Goal: Task Accomplishment & Management: Use online tool/utility

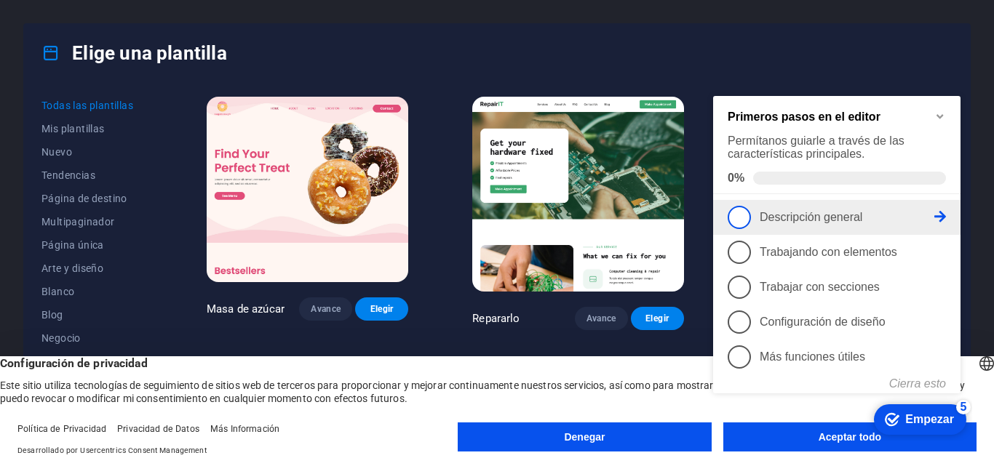
click at [787, 220] on font "Descripción general" at bounding box center [811, 217] width 103 height 12
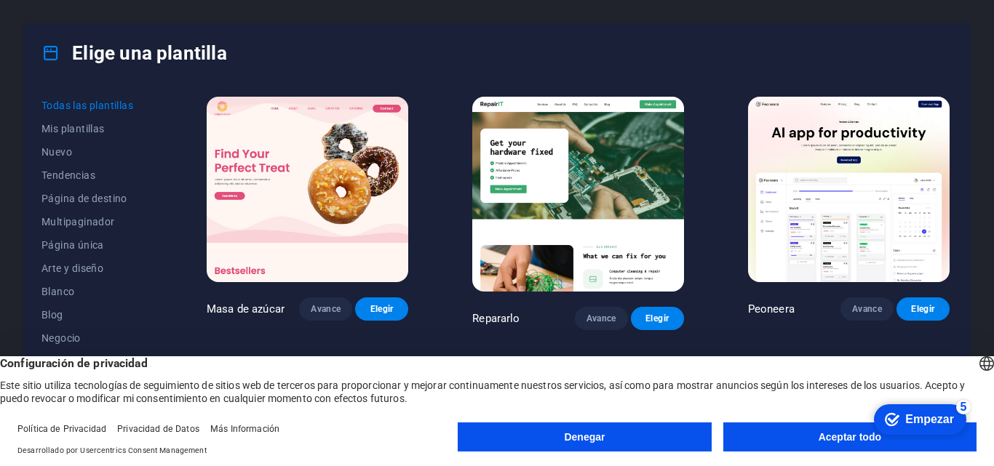
click at [906, 416] on font "Empezar" at bounding box center [929, 419] width 49 height 12
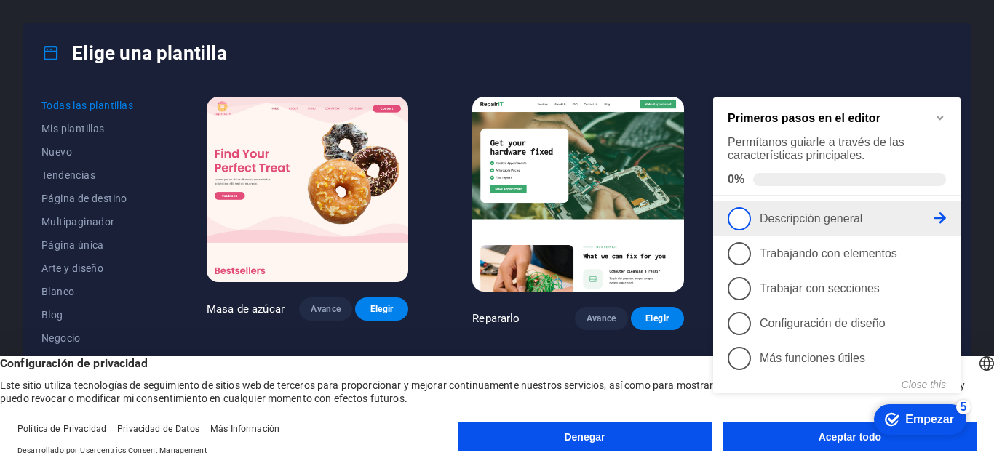
click at [748, 217] on span "1" at bounding box center [739, 218] width 23 height 23
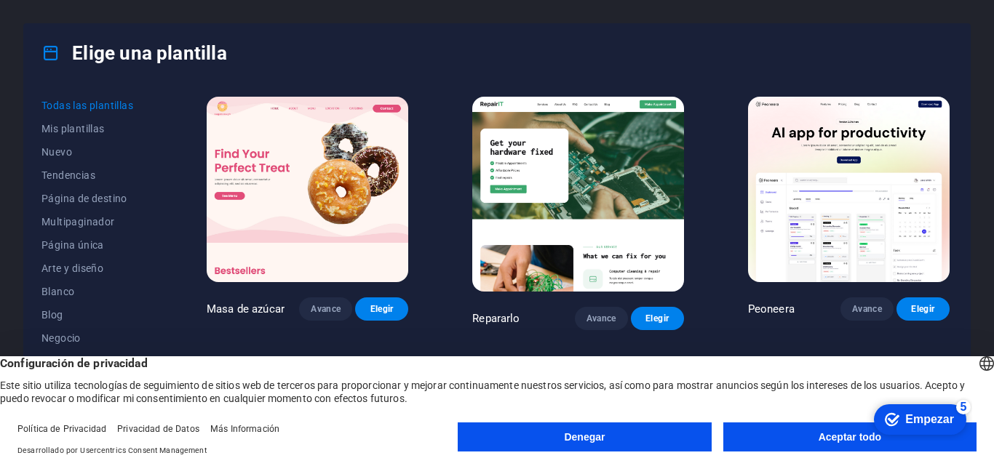
click at [923, 421] on font "Empezar" at bounding box center [929, 419] width 49 height 12
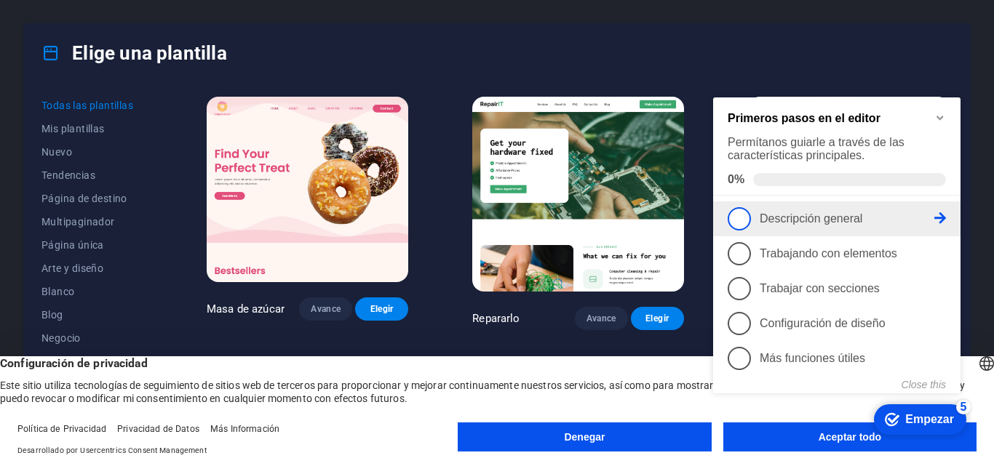
click at [945, 212] on icon at bounding box center [940, 218] width 12 height 12
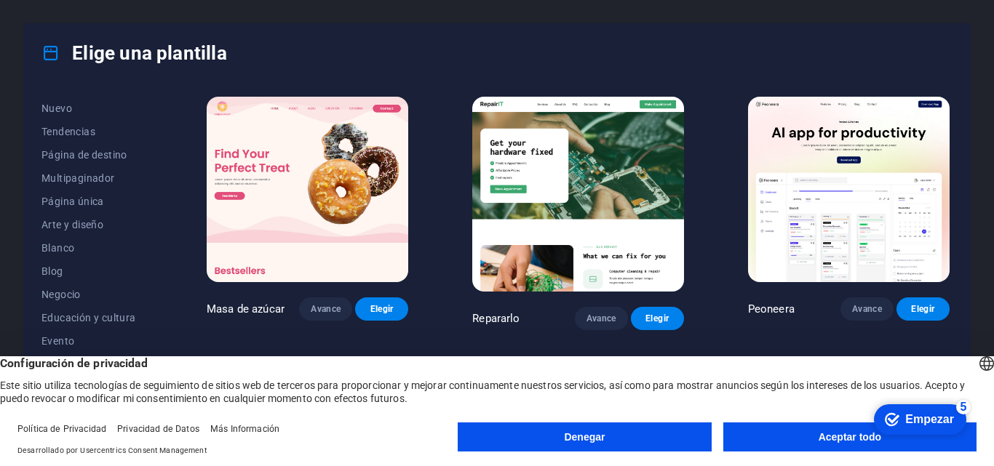
scroll to position [80, 0]
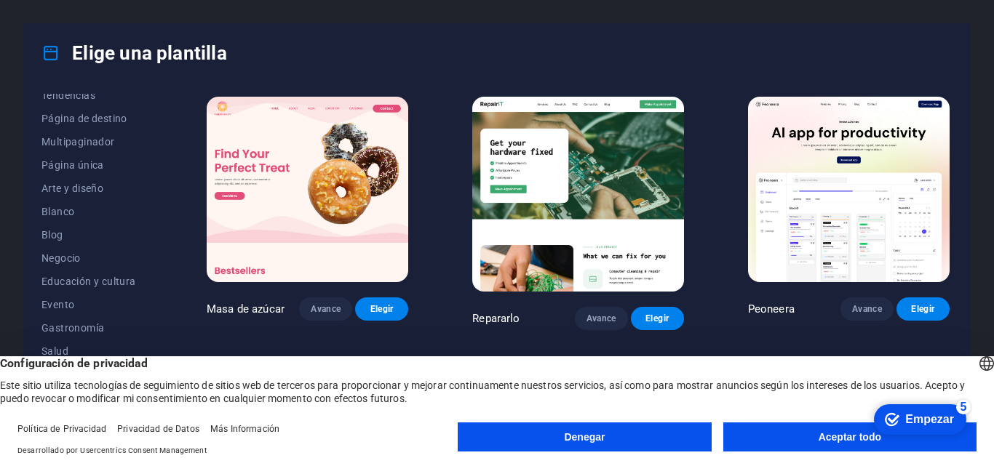
click at [794, 437] on button "Aceptar todo" at bounding box center [849, 437] width 253 height 29
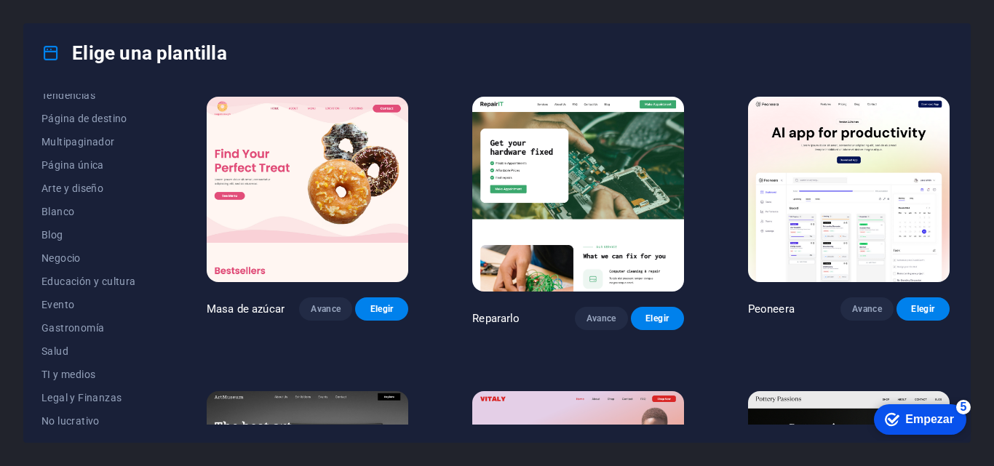
drag, startPoint x: 993, startPoint y: 103, endPoint x: 993, endPoint y: 190, distance: 86.6
click at [993, 190] on div "Elige una plantilla Todas las plantillas Mis plantillas Nuevo Tendencias Página…" at bounding box center [497, 233] width 994 height 466
drag, startPoint x: 966, startPoint y: 238, endPoint x: 966, endPoint y: 269, distance: 31.3
click at [965, 265] on div "Elige una plantilla Todas las plantillas Mis plantillas Nuevo Tendencias Página…" at bounding box center [497, 233] width 994 height 466
drag, startPoint x: 966, startPoint y: 269, endPoint x: 721, endPoint y: 36, distance: 338.2
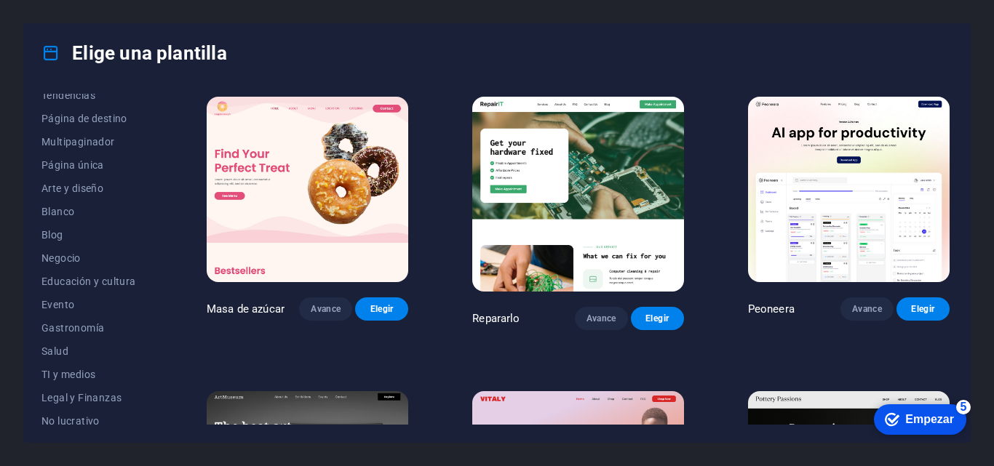
click at [721, 36] on div "Elige una plantilla" at bounding box center [497, 53] width 946 height 58
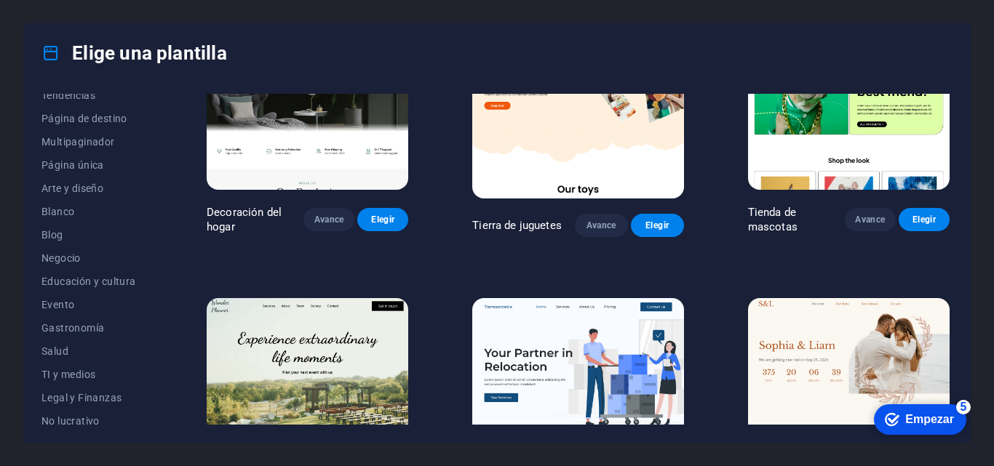
scroll to position [0, 0]
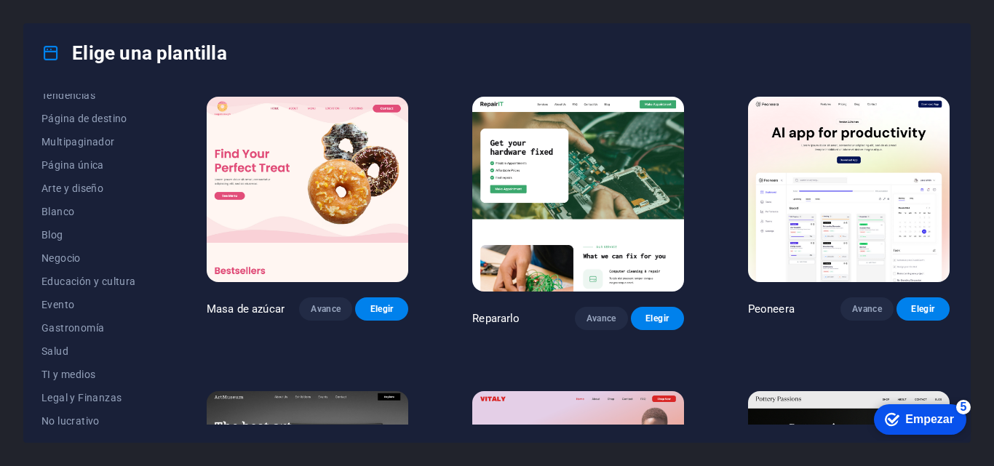
drag, startPoint x: 162, startPoint y: 156, endPoint x: 162, endPoint y: 130, distance: 25.5
click at [160, 130] on div "Todas las plantillas Mis plantillas Nuevo Tendencias Página de destino Multipag…" at bounding box center [100, 259] width 119 height 331
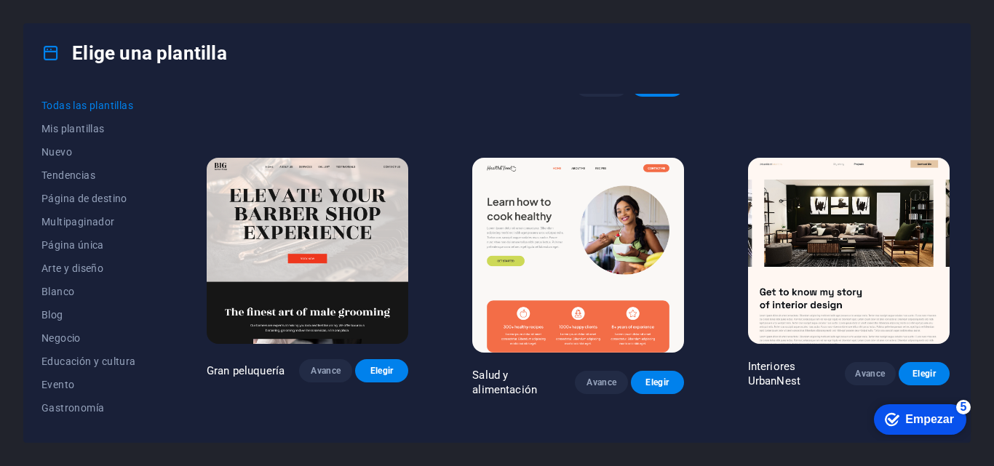
scroll to position [1743, 0]
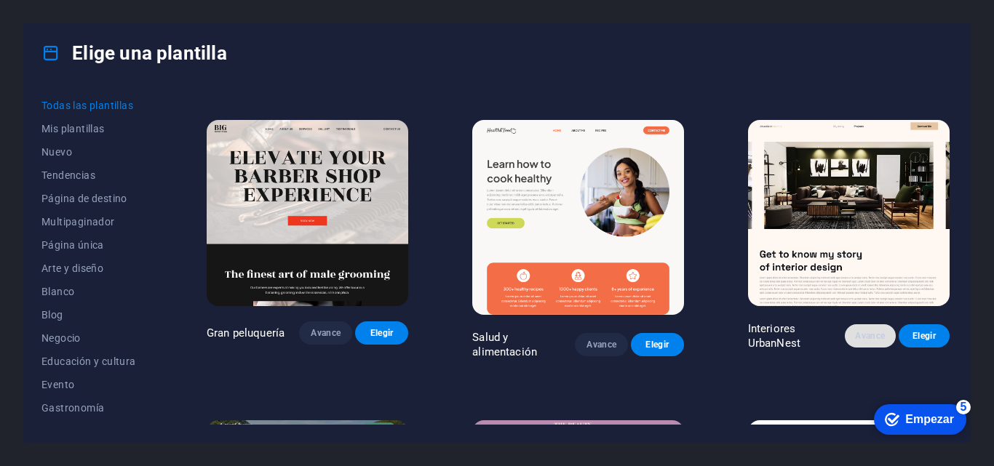
click at [867, 331] on font "Avance" at bounding box center [870, 336] width 30 height 10
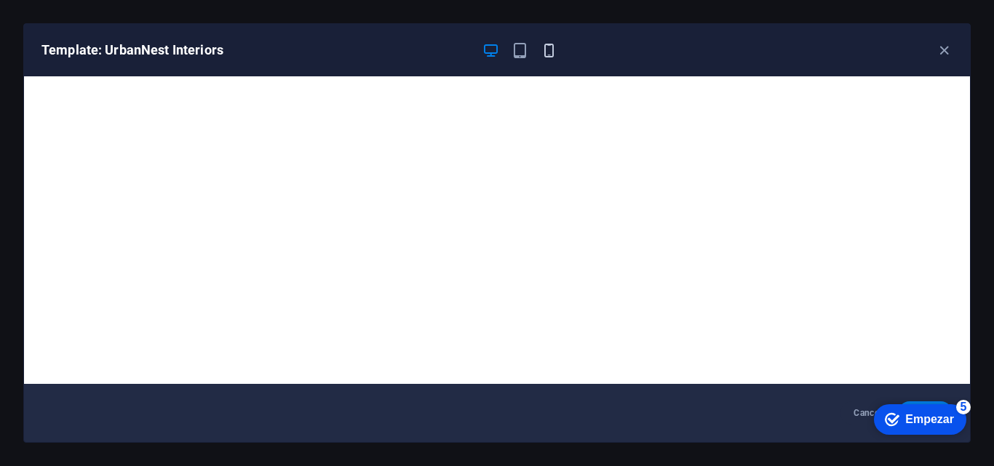
click at [547, 55] on icon "button" at bounding box center [549, 50] width 17 height 17
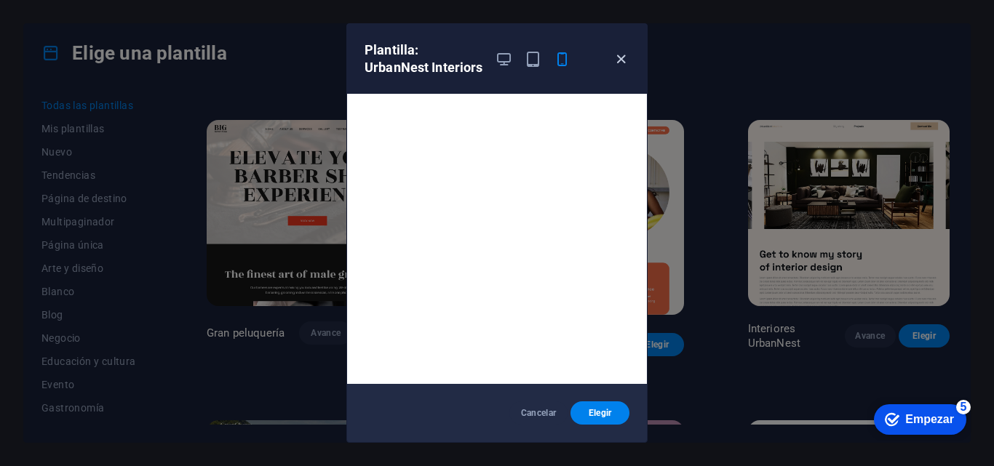
click at [624, 63] on icon "button" at bounding box center [621, 59] width 17 height 17
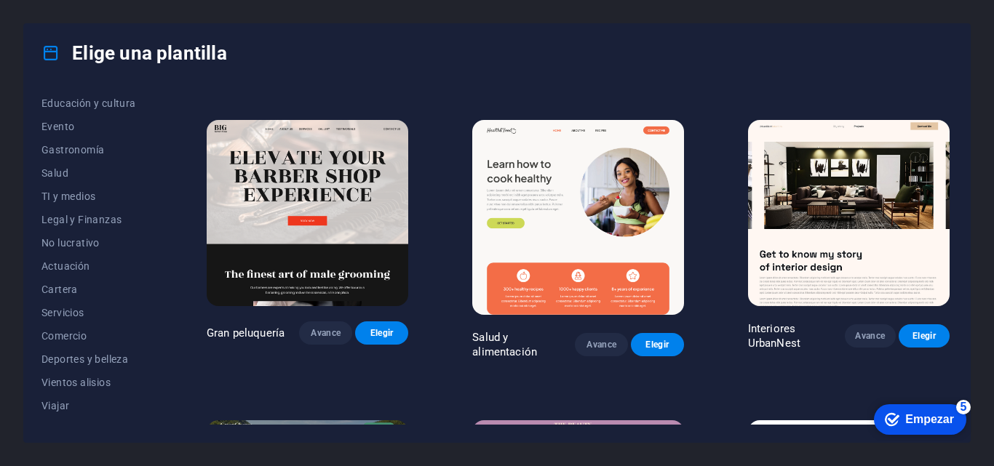
scroll to position [274, 0]
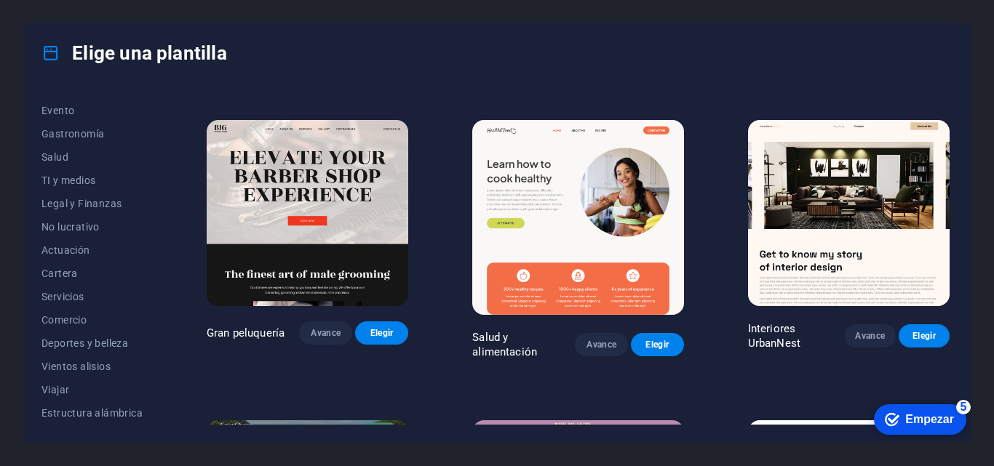
drag, startPoint x: 159, startPoint y: 330, endPoint x: 516, endPoint y: 63, distance: 445.7
click at [516, 63] on div "Elige una plantilla" at bounding box center [497, 53] width 946 height 58
click at [69, 293] on font "Servicios" at bounding box center [62, 297] width 43 height 12
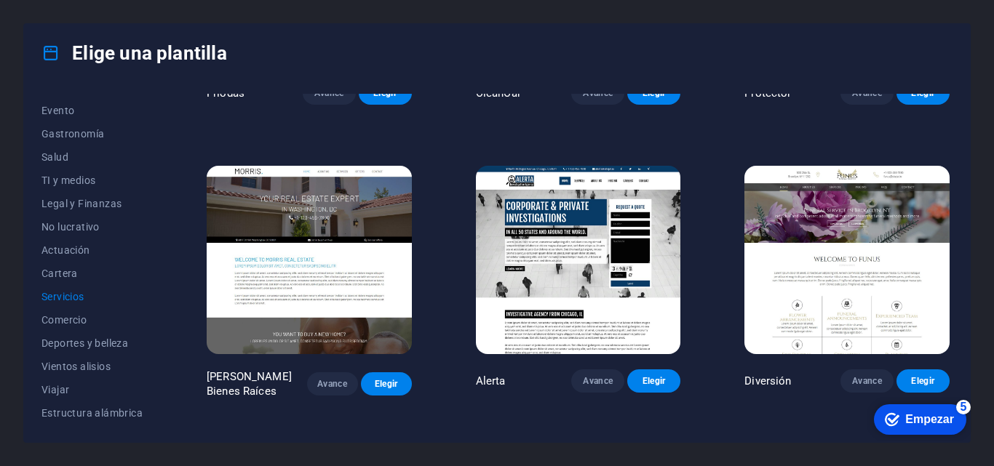
scroll to position [1101, 0]
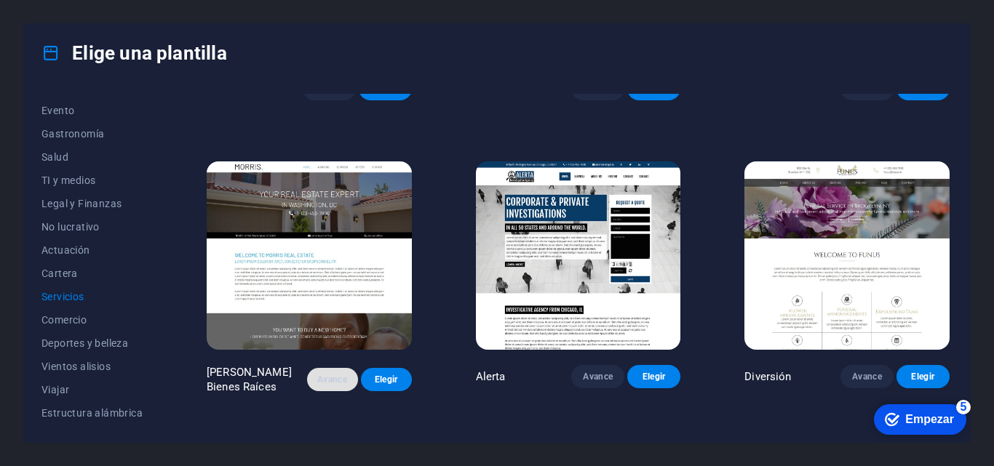
click at [334, 375] on font "Avance" at bounding box center [332, 380] width 30 height 10
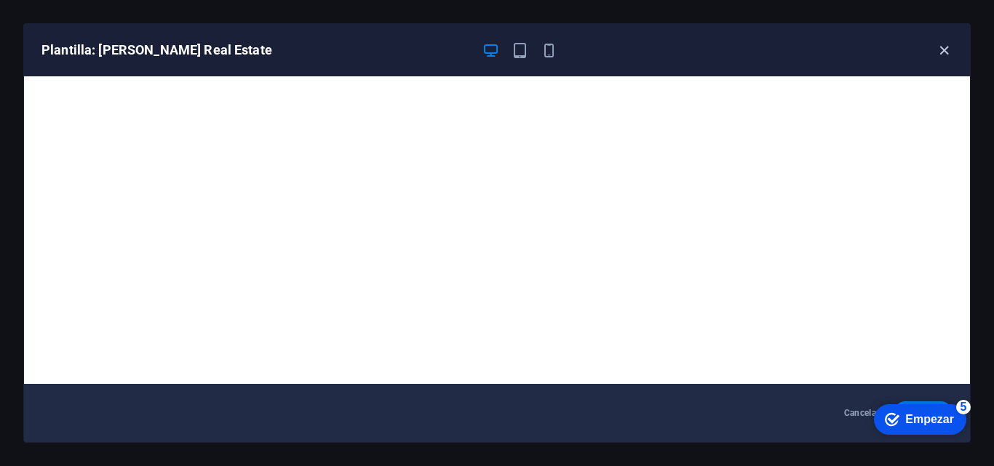
click at [944, 47] on icon "button" at bounding box center [944, 50] width 17 height 17
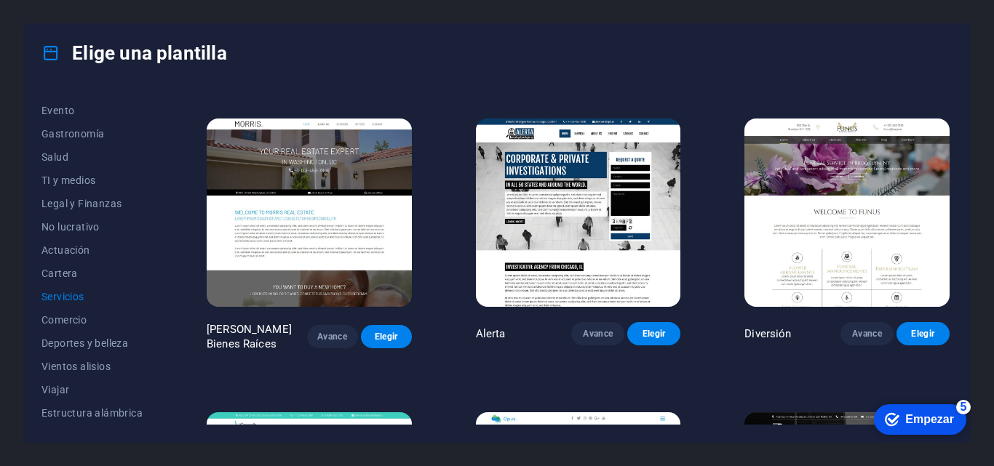
scroll to position [1118, 0]
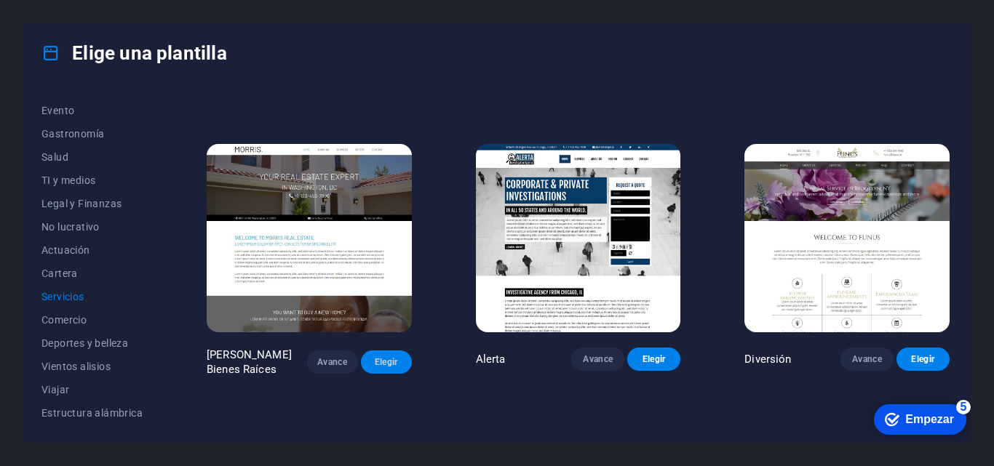
click at [387, 357] on font "Elegir" at bounding box center [386, 362] width 23 height 10
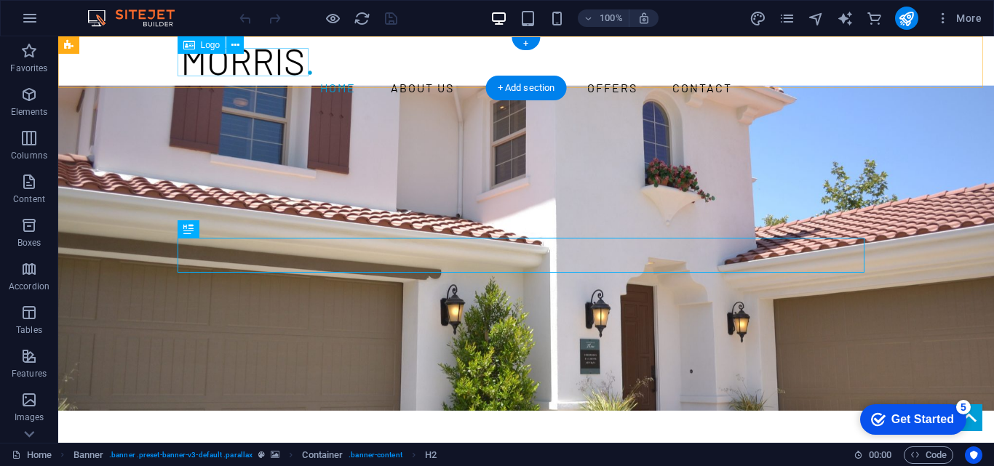
click at [250, 63] on div at bounding box center [526, 62] width 687 height 28
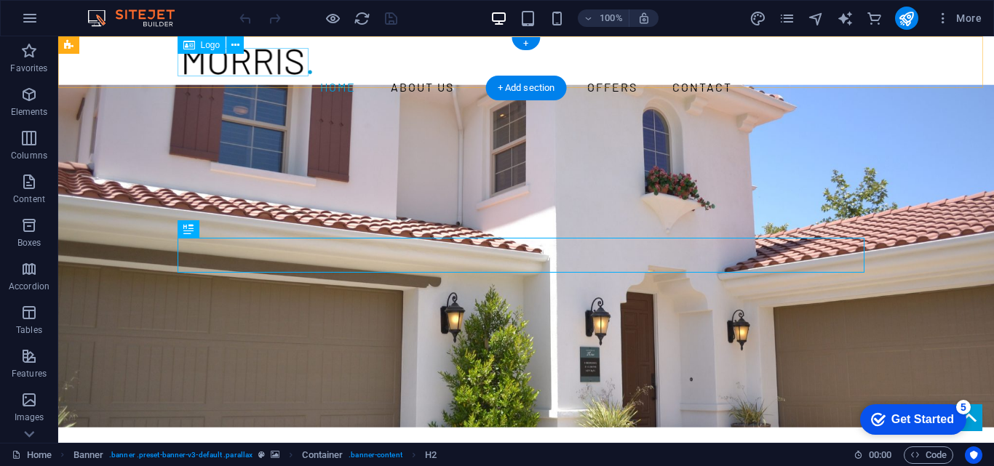
select select "px"
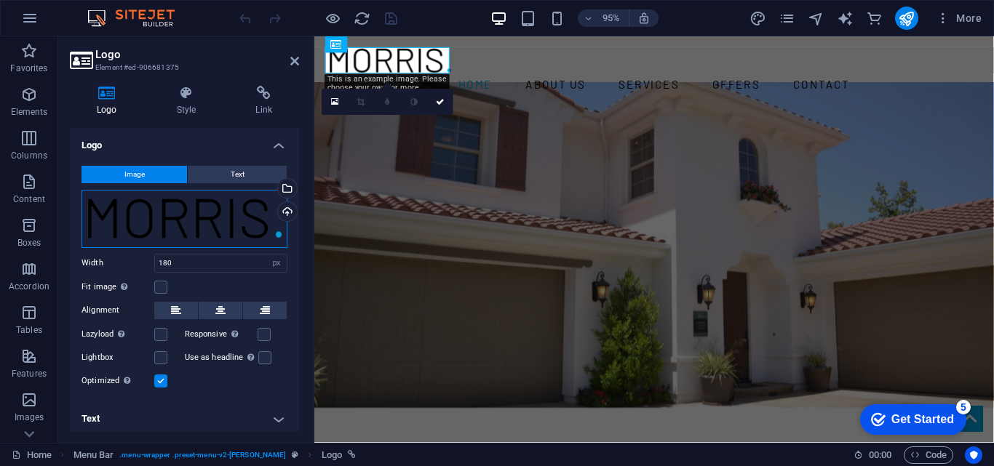
click at [188, 202] on div "Drag files here, click to choose files or select files from Files or our free s…" at bounding box center [185, 219] width 206 height 58
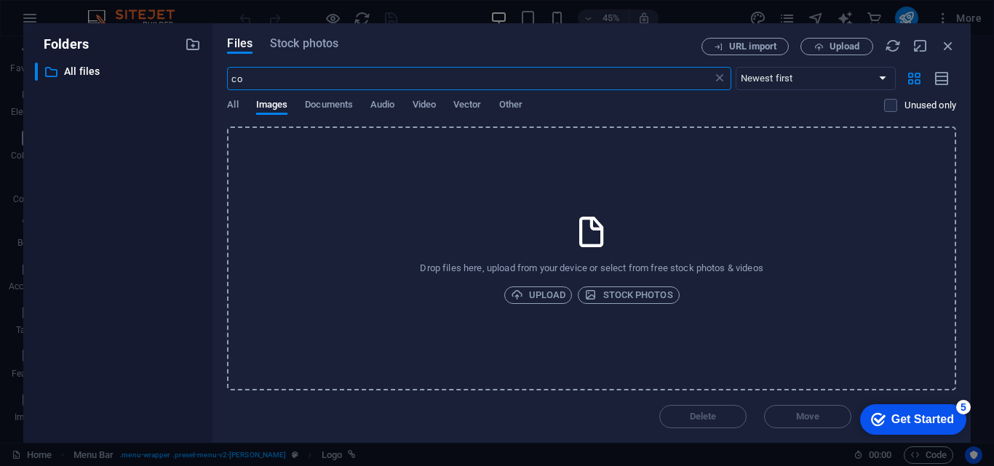
type input "c"
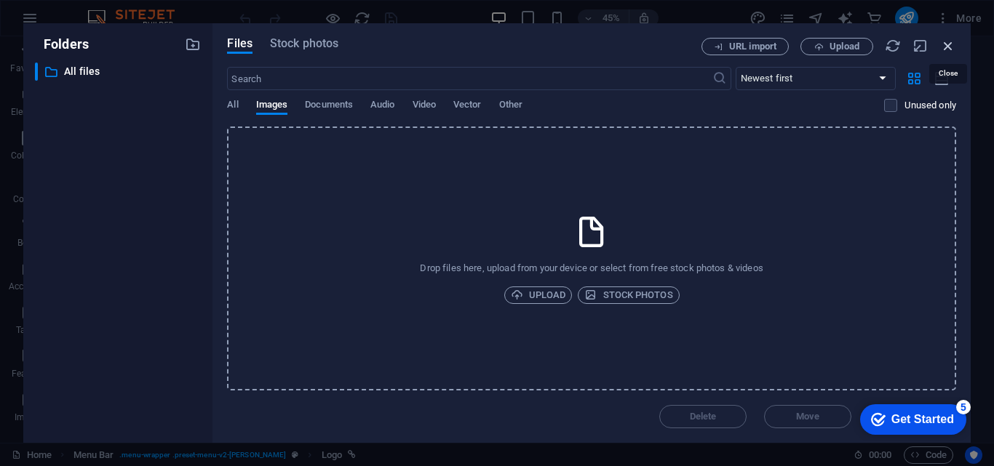
click at [950, 41] on icon "button" at bounding box center [948, 46] width 16 height 16
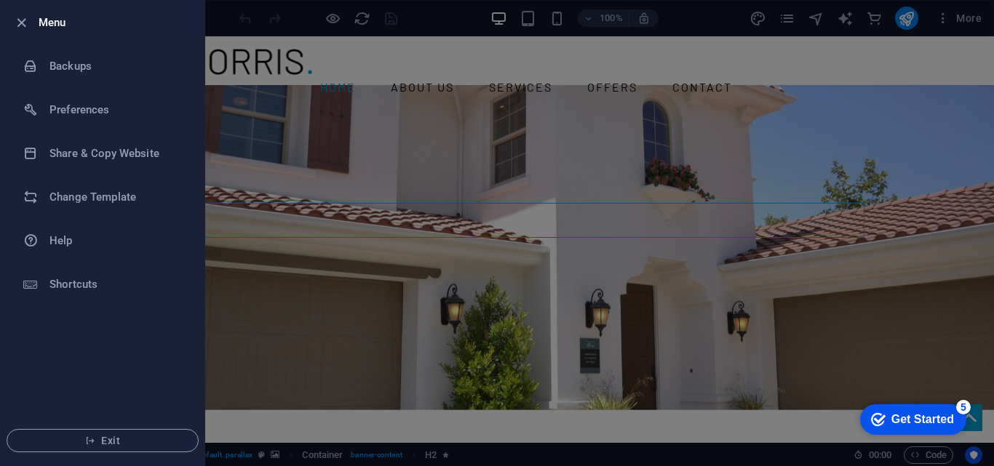
click at [859, 162] on div at bounding box center [497, 233] width 994 height 466
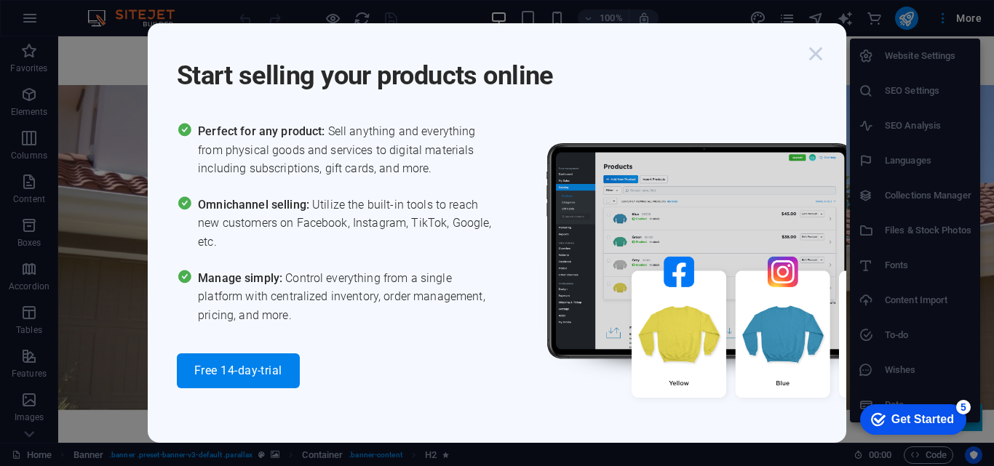
click at [808, 53] on icon "button" at bounding box center [816, 54] width 26 height 26
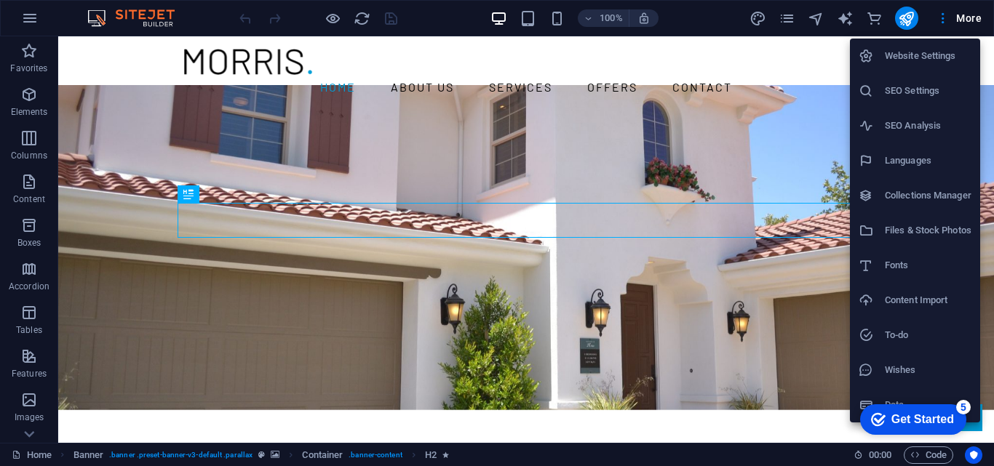
click at [279, 54] on div at bounding box center [497, 233] width 994 height 466
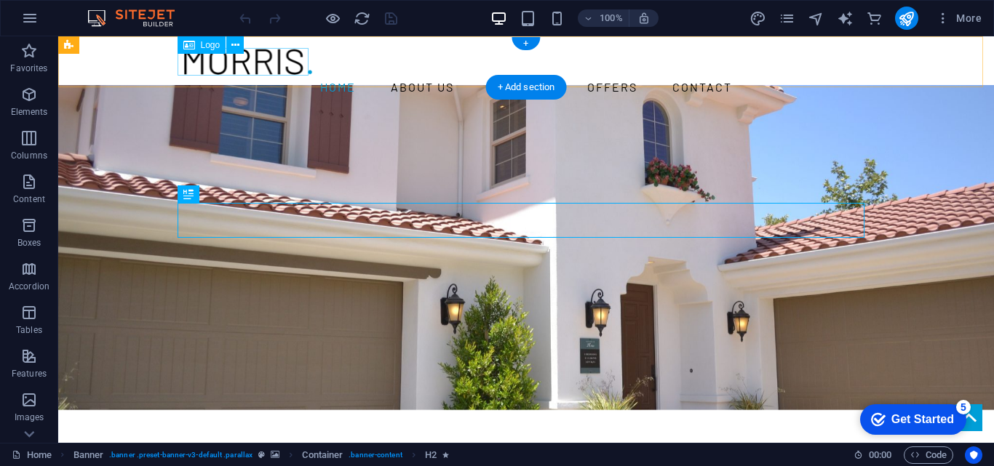
click at [286, 60] on div at bounding box center [526, 62] width 687 height 28
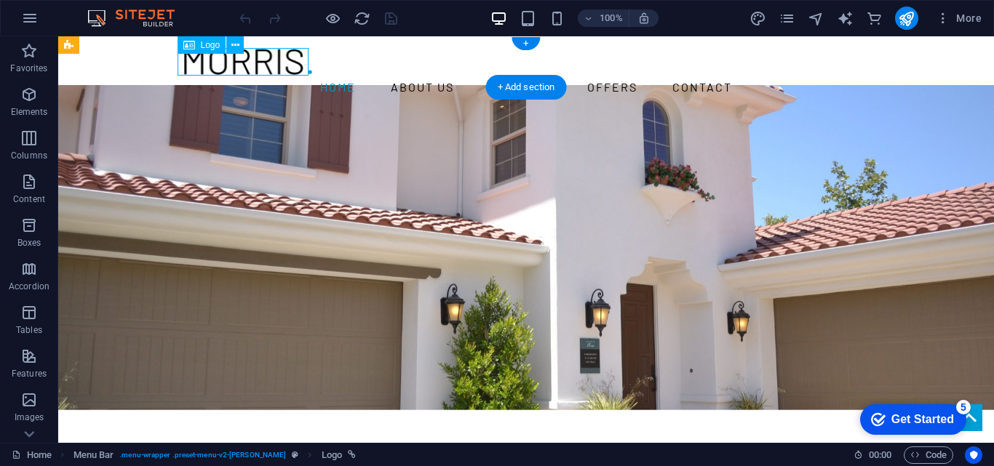
click at [286, 60] on div at bounding box center [526, 62] width 687 height 28
select select "px"
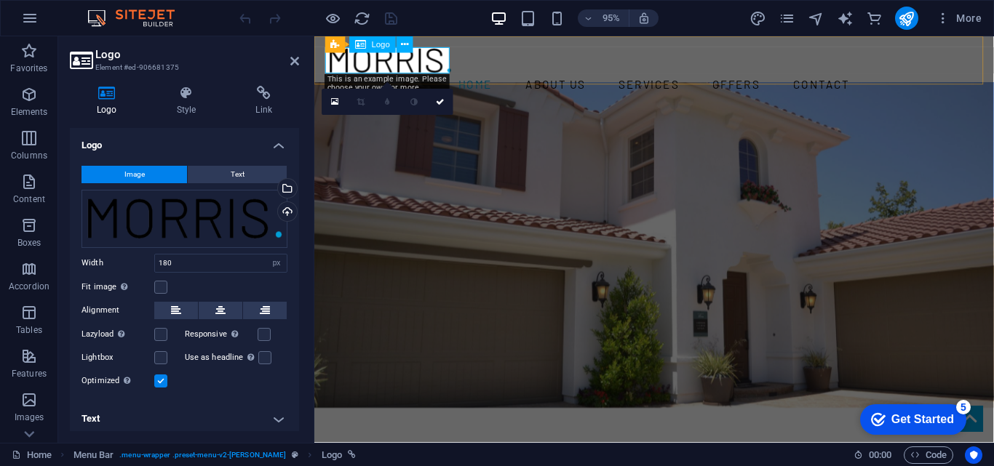
click at [415, 64] on div at bounding box center [672, 62] width 687 height 28
click at [154, 220] on div "Drag files here, click to choose files or select files from Files or our free s…" at bounding box center [185, 219] width 206 height 58
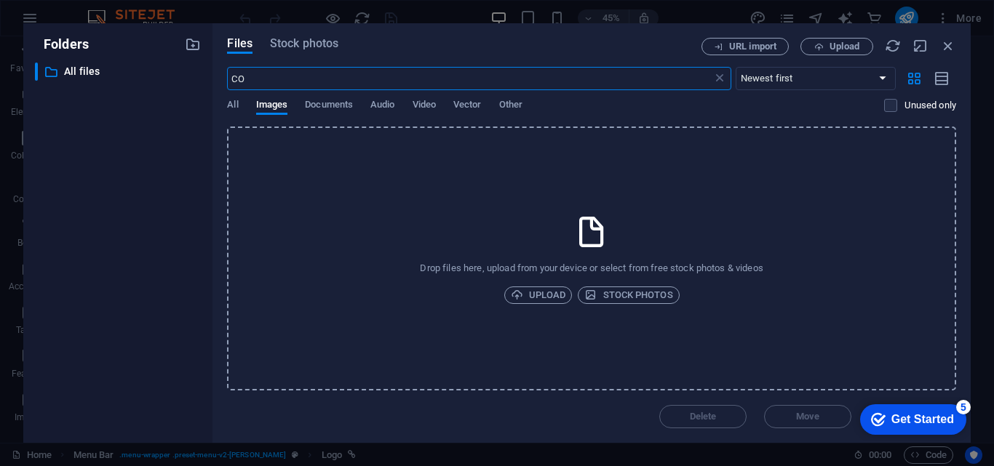
type input "C"
type input "MI VIVIENDA"
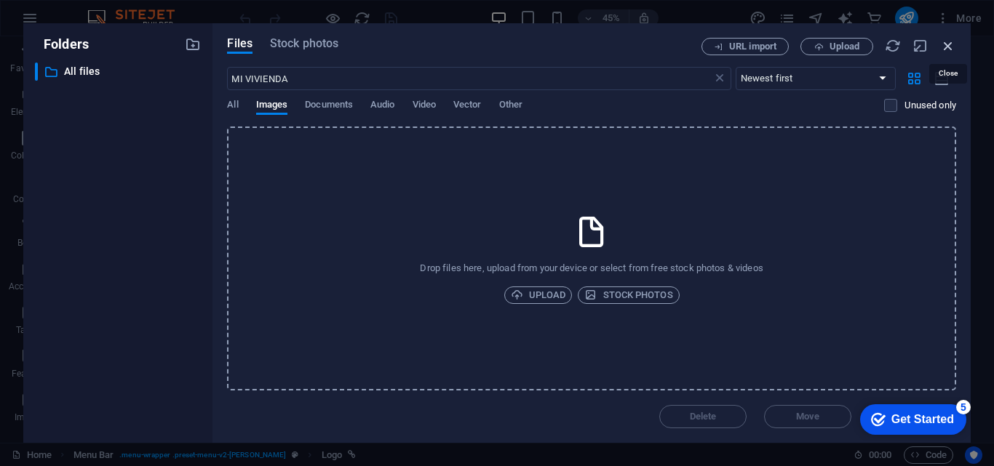
click at [946, 44] on icon "button" at bounding box center [948, 46] width 16 height 16
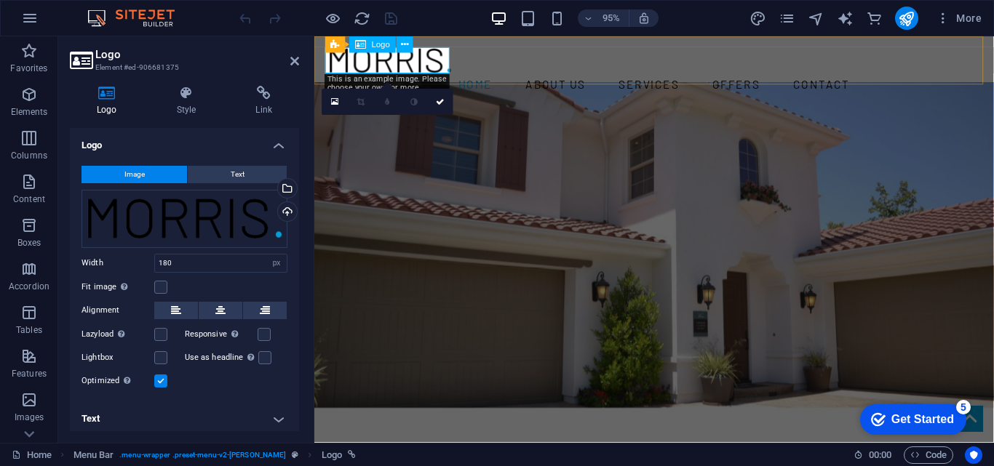
click at [370, 62] on div at bounding box center [672, 62] width 687 height 28
click at [243, 211] on div "Drag files here, click to choose files or select files from Files or our free s…" at bounding box center [185, 219] width 206 height 58
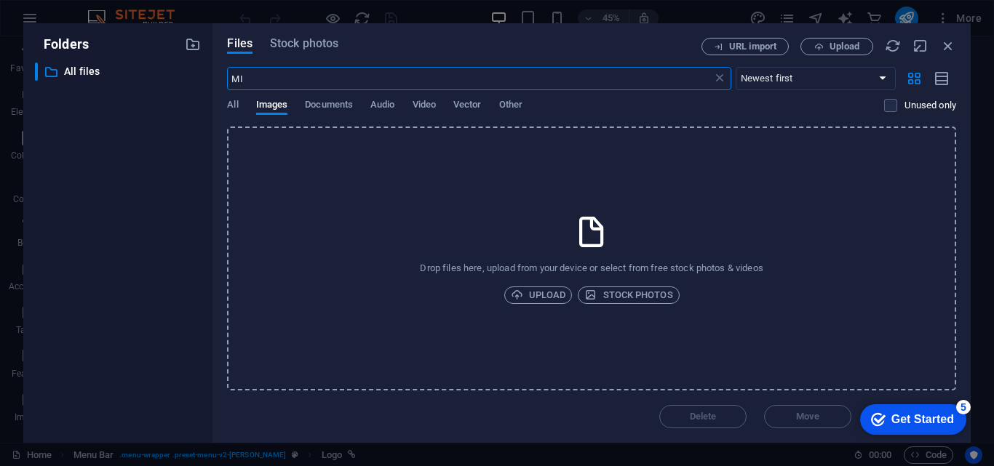
type input "M"
click at [531, 293] on span "Upload" at bounding box center [538, 295] width 55 height 17
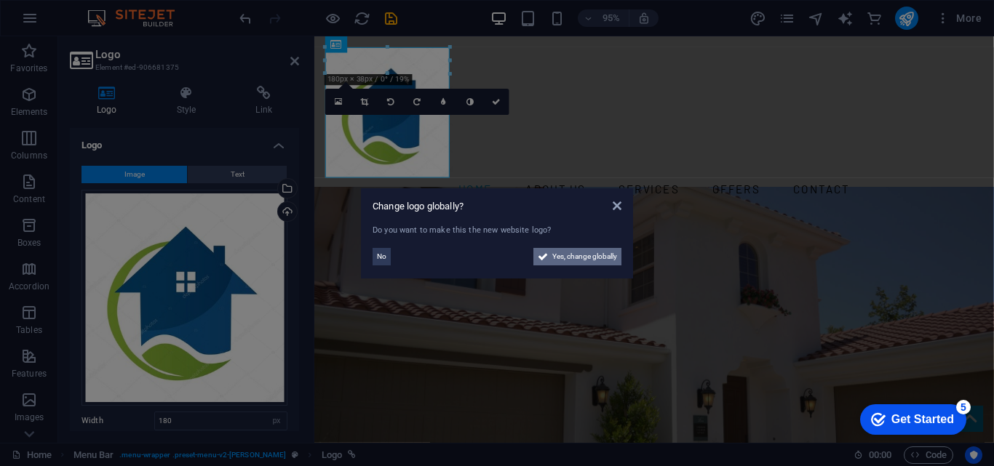
click at [576, 252] on span "Yes, change globally" at bounding box center [584, 256] width 65 height 17
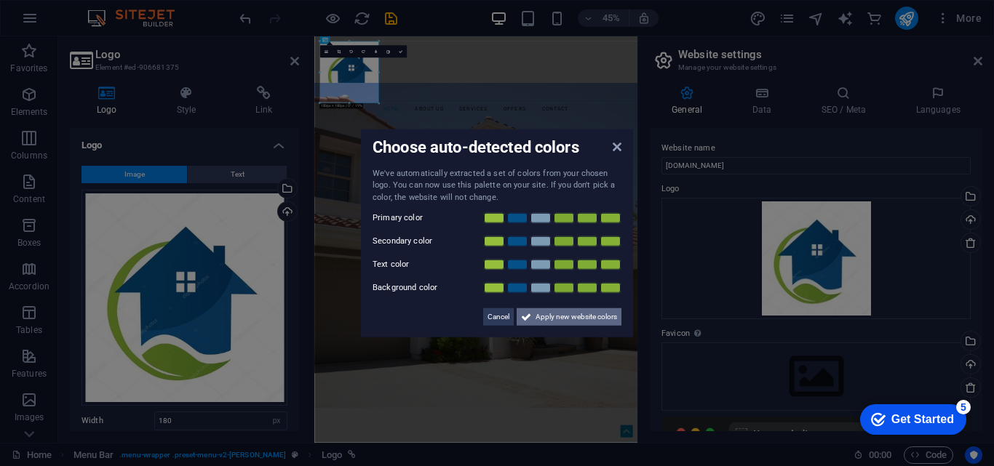
click at [592, 314] on span "Apply new website colors" at bounding box center [577, 317] width 82 height 17
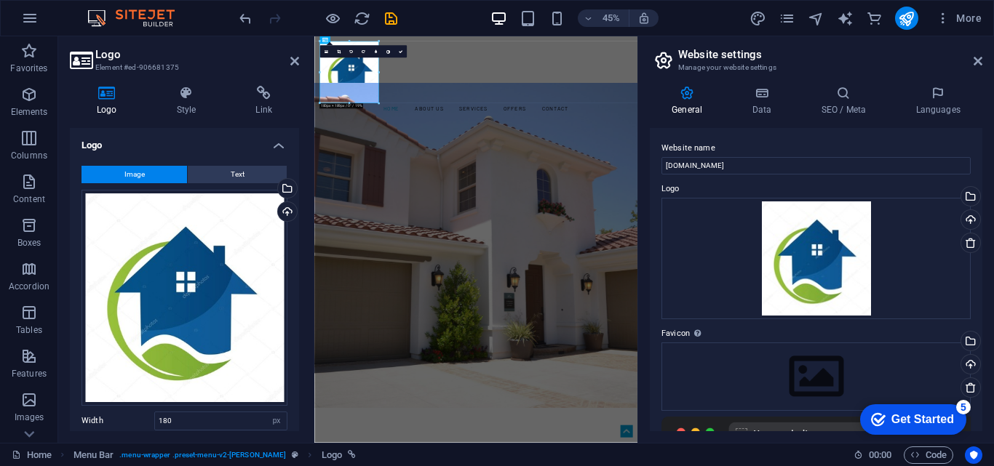
click at [240, 122] on div "Logo Style Link Logo Image Text Drag files here, click to choose files or selec…" at bounding box center [184, 259] width 229 height 346
click at [969, 212] on div "Upload" at bounding box center [969, 221] width 22 height 22
click at [974, 64] on icon at bounding box center [978, 61] width 9 height 12
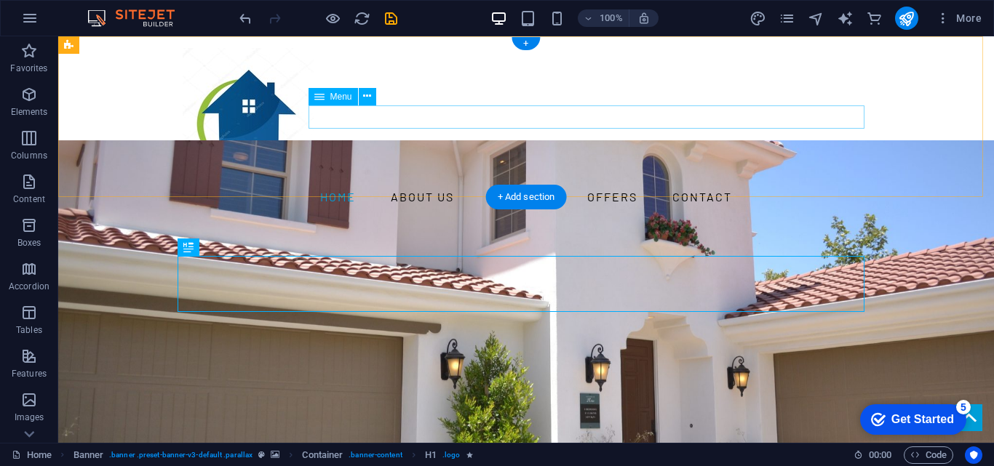
click at [408, 186] on nav "Home About us Services Offers Contact" at bounding box center [526, 197] width 687 height 23
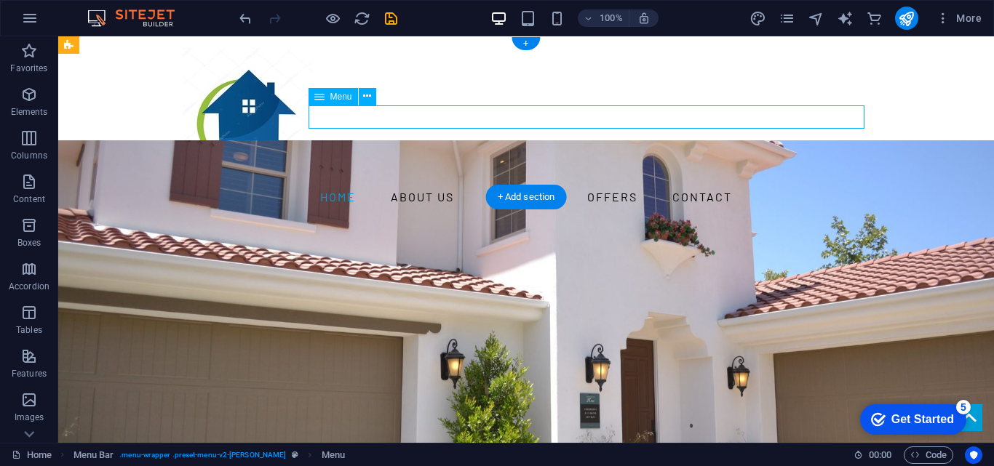
click at [408, 186] on nav "Home About us Services Offers Contact" at bounding box center [526, 197] width 687 height 23
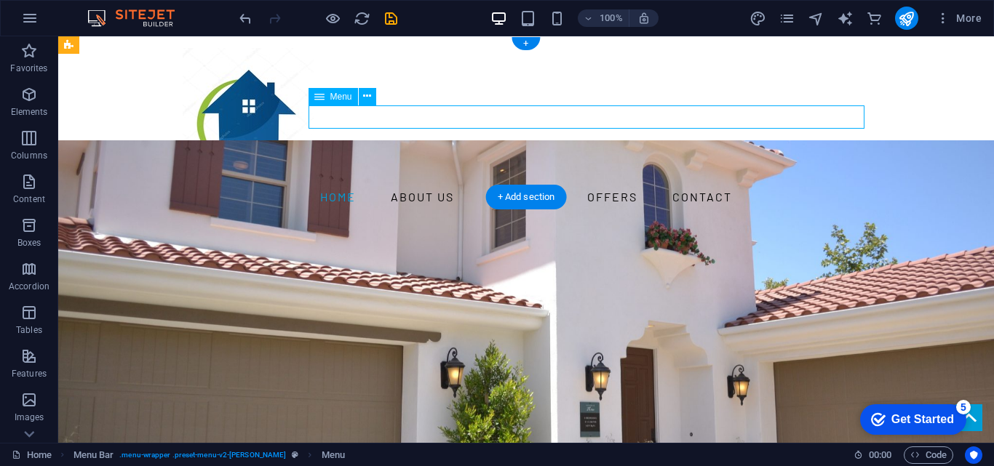
select select
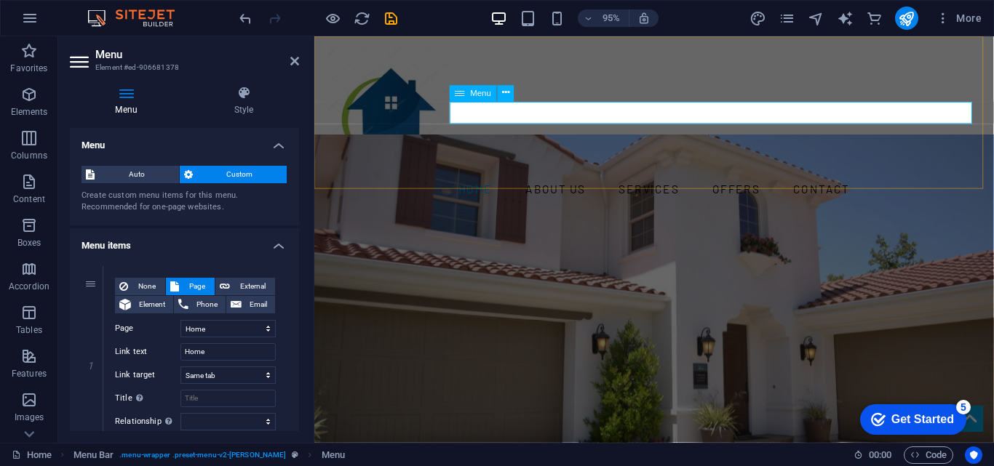
click at [553, 186] on nav "Home About us Services Offers Contact" at bounding box center [672, 197] width 687 height 23
click at [210, 330] on select "Home Subpage Legal Notice Privacy" at bounding box center [227, 328] width 95 height 17
click at [546, 186] on nav "Home About us Services Offers Contact" at bounding box center [672, 197] width 687 height 23
click at [506, 92] on icon at bounding box center [505, 93] width 7 height 15
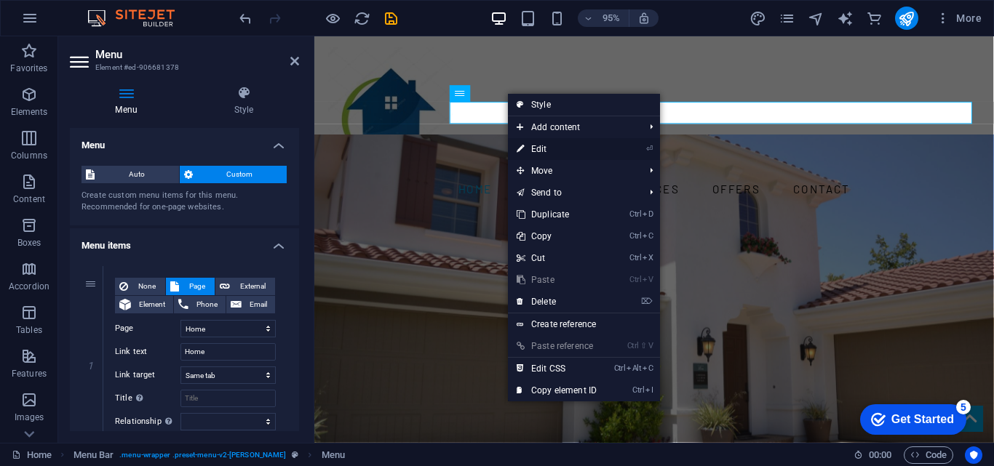
click at [538, 146] on link "⏎ Edit" at bounding box center [557, 149] width 98 height 22
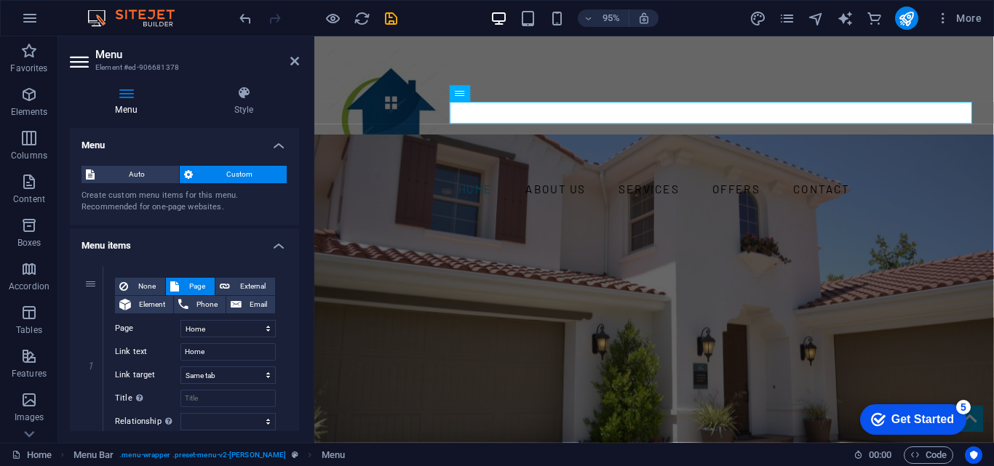
click at [128, 92] on icon at bounding box center [126, 93] width 113 height 15
click at [628, 186] on nav "Home About us Services Offers Contact" at bounding box center [672, 197] width 687 height 23
click at [542, 186] on nav "Home About us Services Offers Contact" at bounding box center [672, 197] width 687 height 23
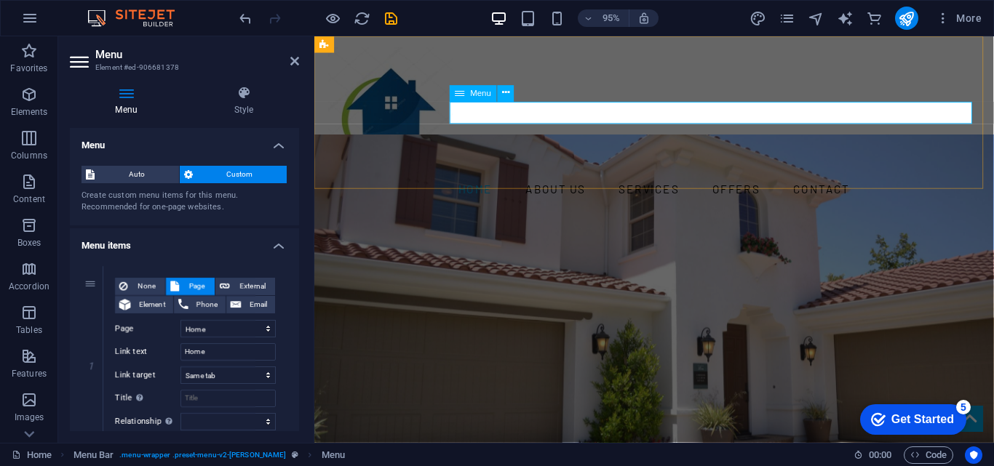
click at [542, 186] on nav "Home About us Services Offers Contact" at bounding box center [672, 197] width 687 height 23
click at [101, 242] on h4 "Menu items" at bounding box center [184, 242] width 229 height 26
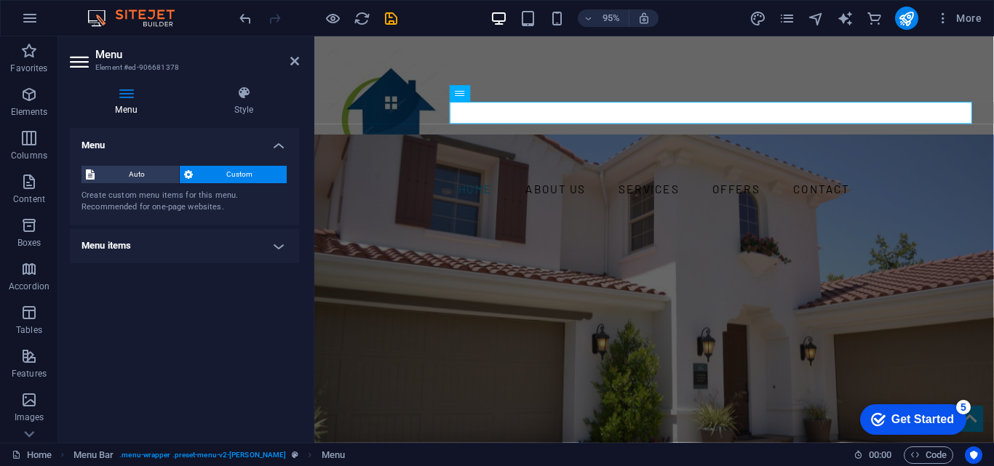
click at [101, 242] on h4 "Menu items" at bounding box center [184, 246] width 229 height 35
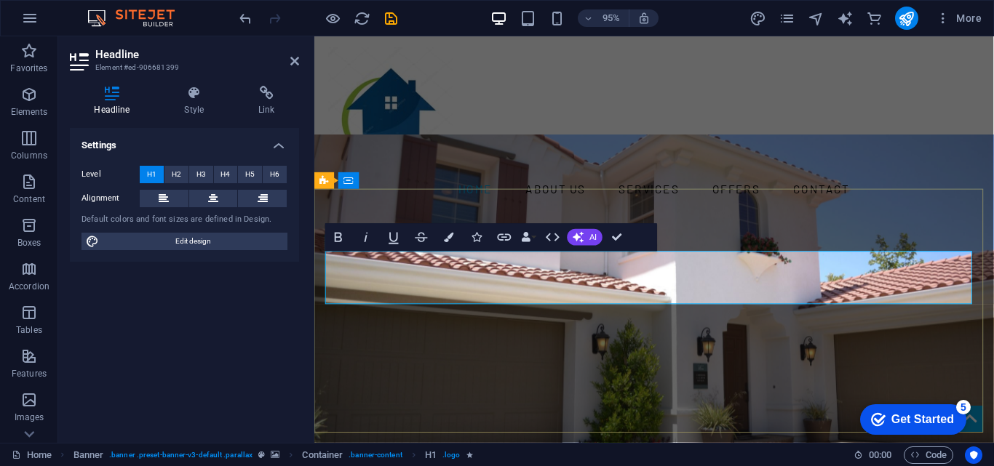
drag, startPoint x: 964, startPoint y: 284, endPoint x: 728, endPoint y: 296, distance: 236.1
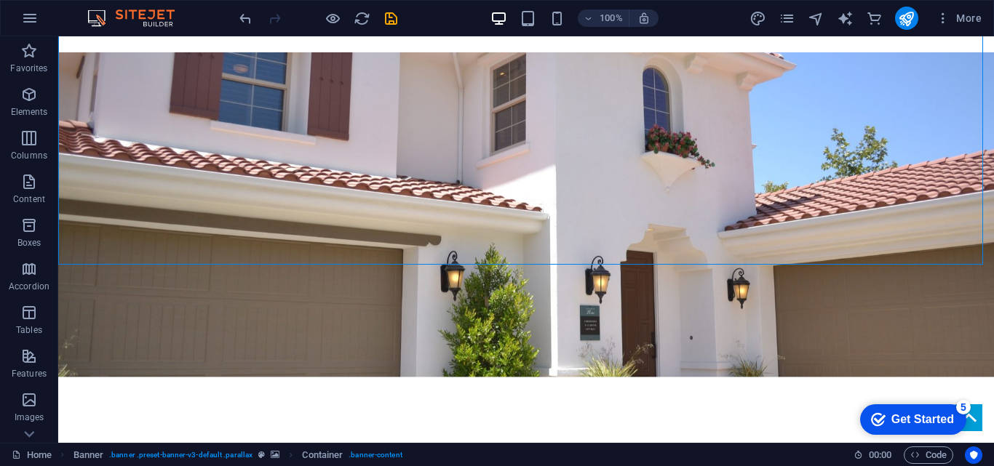
scroll to position [186, 0]
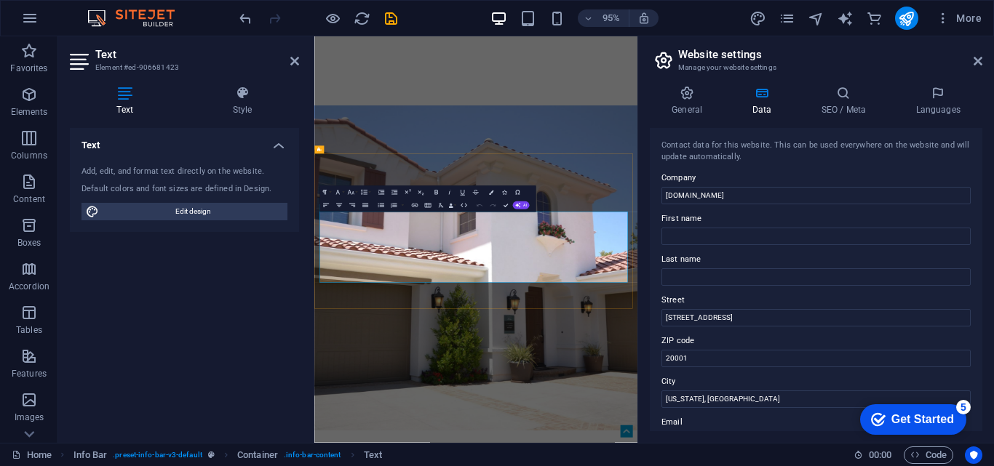
scroll to position [471, 0]
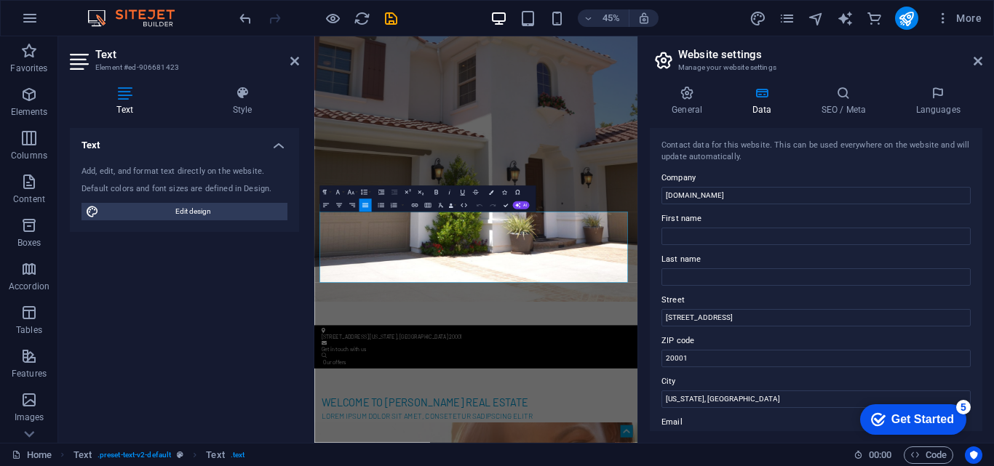
click at [225, 293] on div "Text Add, edit, and format text directly on the website. Default colors and fon…" at bounding box center [184, 279] width 229 height 303
click at [977, 56] on icon at bounding box center [978, 61] width 9 height 12
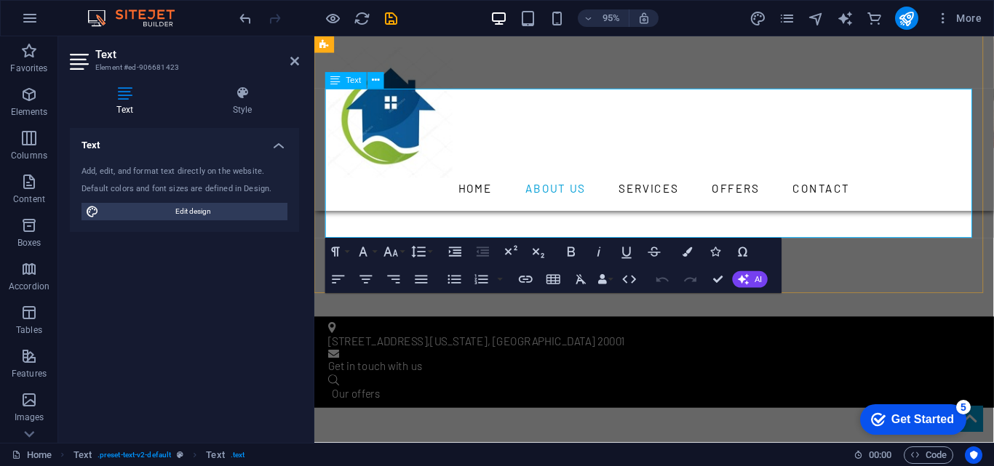
click at [755, 276] on span "AI" at bounding box center [758, 280] width 7 height 8
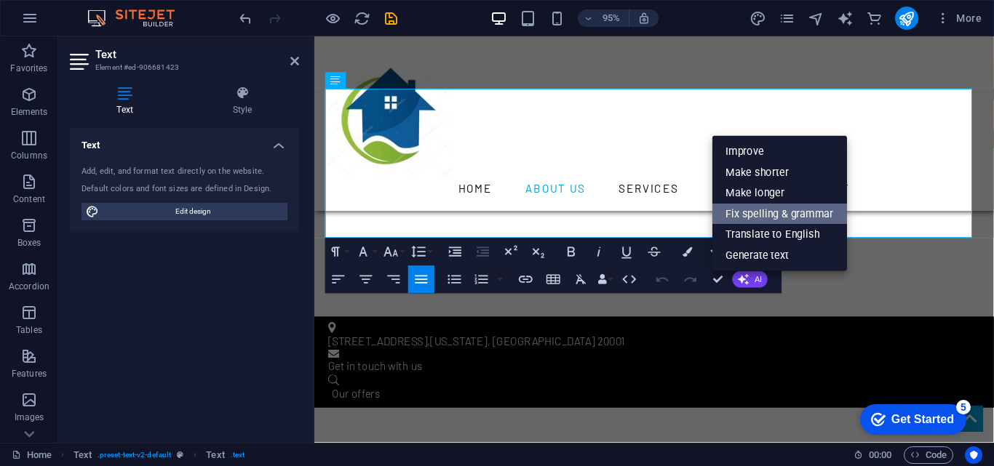
click at [782, 213] on link "Fix spelling & grammar" at bounding box center [779, 214] width 135 height 21
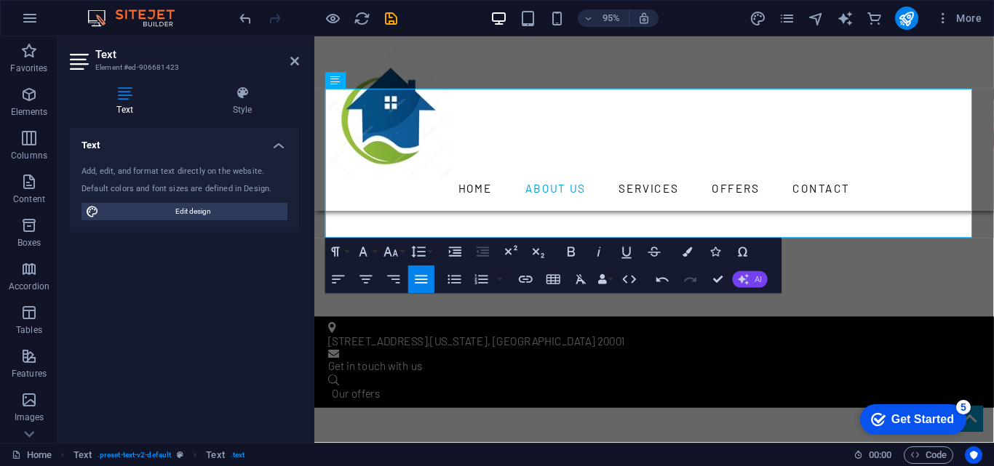
click at [758, 277] on span "AI" at bounding box center [758, 280] width 7 height 8
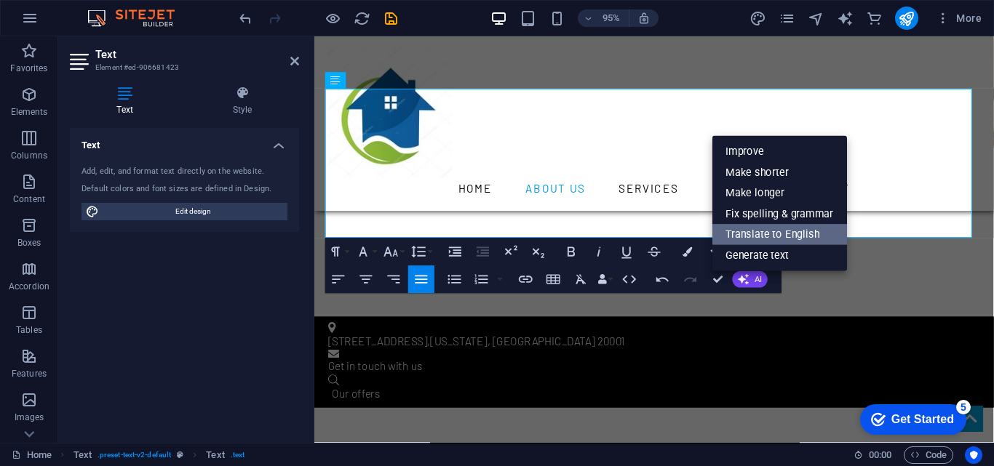
click at [784, 232] on link "Translate to English" at bounding box center [779, 235] width 135 height 21
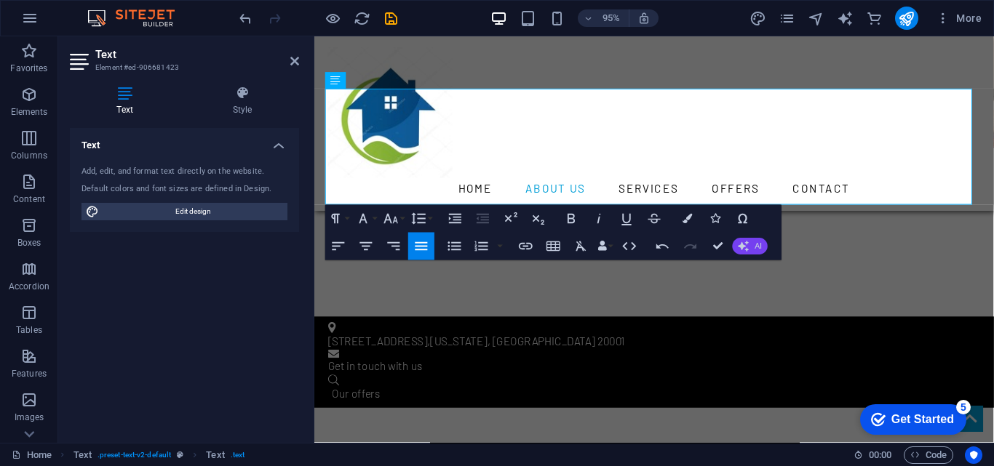
click at [756, 250] on span "AI" at bounding box center [758, 246] width 7 height 8
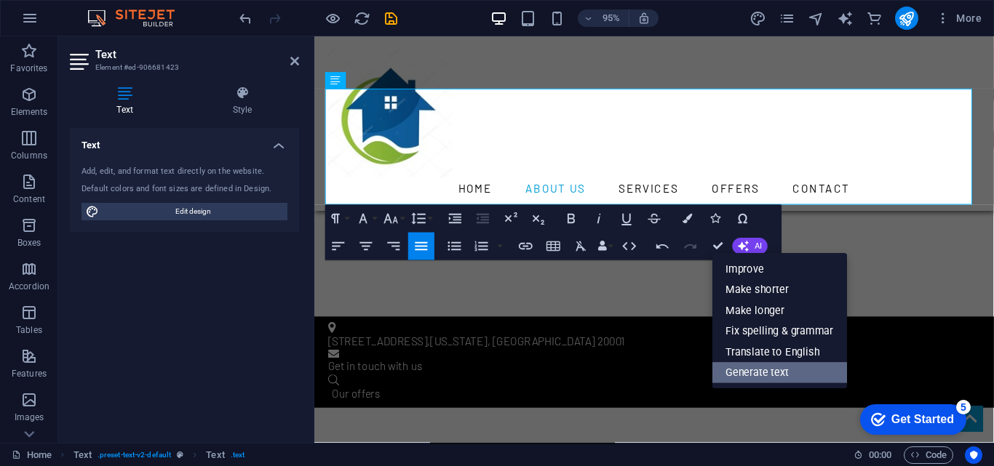
click at [824, 371] on link "Generate text" at bounding box center [779, 372] width 135 height 21
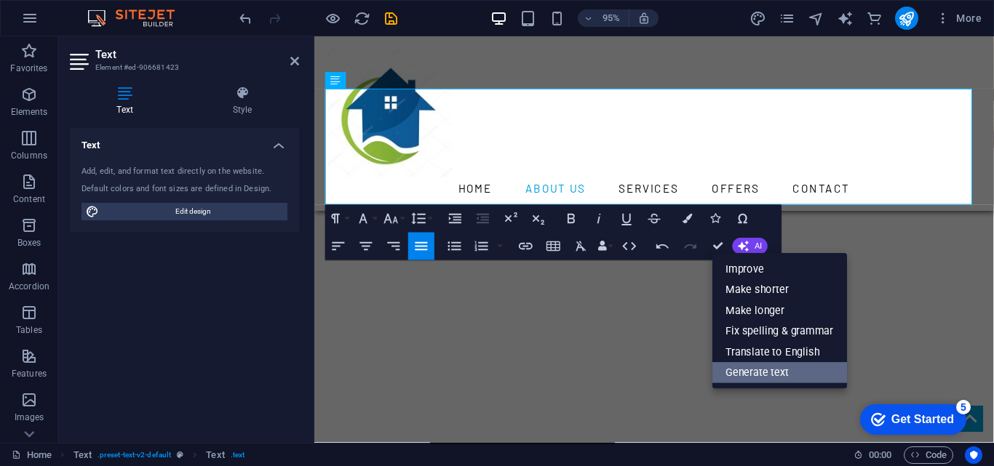
select select "English"
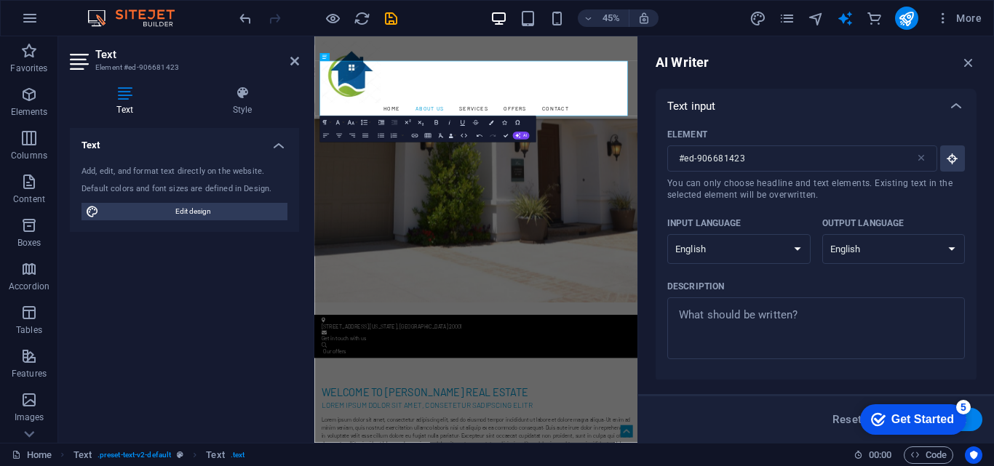
scroll to position [645, 0]
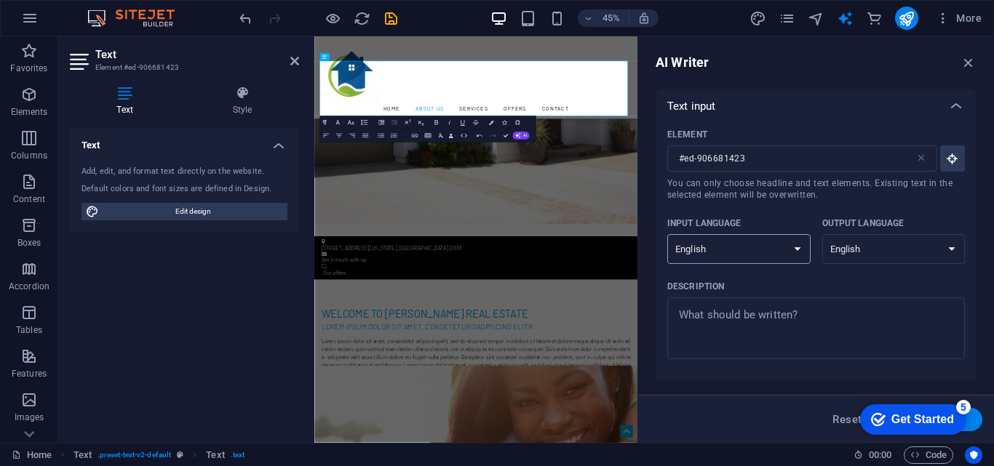
click at [800, 245] on select "Albanian Arabic Armenian Awadhi Azerbaijani Bashkir Basque Belarusian Bengali B…" at bounding box center [738, 249] width 143 height 30
select select "Spanish"
click at [667, 234] on select "Albanian Arabic Armenian Awadhi Azerbaijani Bashkir Basque Belarusian Bengali B…" at bounding box center [738, 249] width 143 height 30
click at [950, 246] on select "Albanian Arabic Armenian Awadhi Azerbaijani Bashkir Basque Belarusian Bengali B…" at bounding box center [893, 249] width 143 height 30
click at [822, 234] on select "Albanian Arabic Armenian Awadhi Azerbaijani Bashkir Basque Belarusian Bengali B…" at bounding box center [893, 249] width 143 height 30
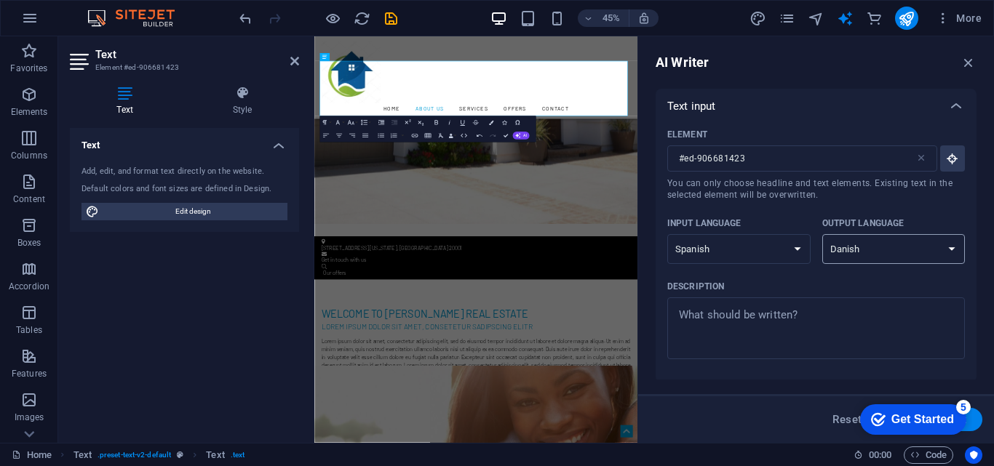
click at [950, 245] on select "Albanian Arabic Armenian Awadhi Azerbaijani Bashkir Basque Belarusian Bengali B…" at bounding box center [893, 249] width 143 height 30
select select "Spanish"
click at [822, 234] on select "Albanian Arabic Armenian Awadhi Azerbaijani Bashkir Basque Belarusian Bengali B…" at bounding box center [893, 249] width 143 height 30
click at [979, 419] on button "Generate text" at bounding box center [931, 419] width 101 height 23
type textarea "x"
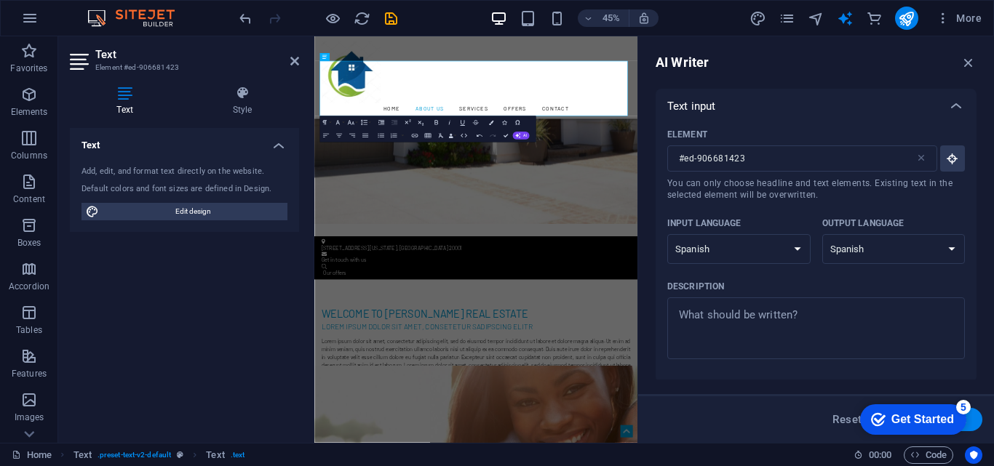
type textarea "x"
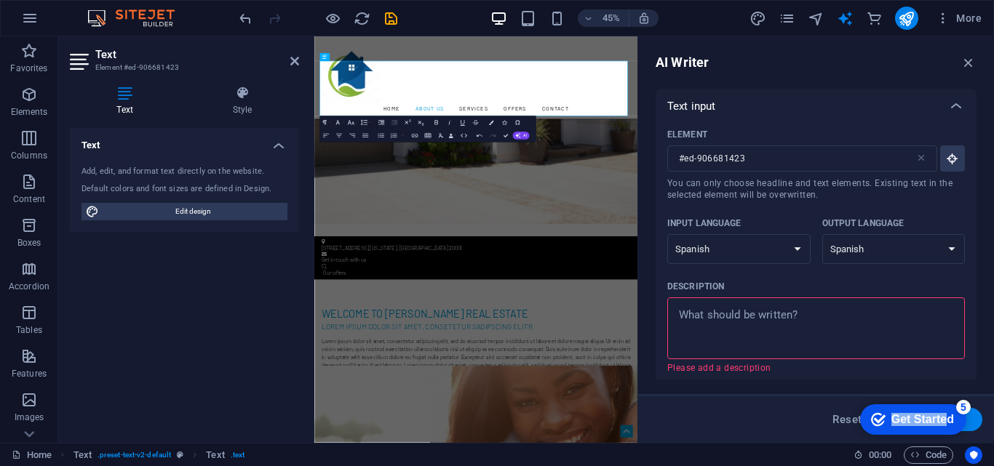
drag, startPoint x: 947, startPoint y: 422, endPoint x: 802, endPoint y: 404, distance: 146.0
click at [849, 404] on html "checkmark Get Started 5 First Steps in the Editor Let's guide you through the t…" at bounding box center [911, 419] width 124 height 44
click at [966, 404] on div "5" at bounding box center [963, 407] width 15 height 15
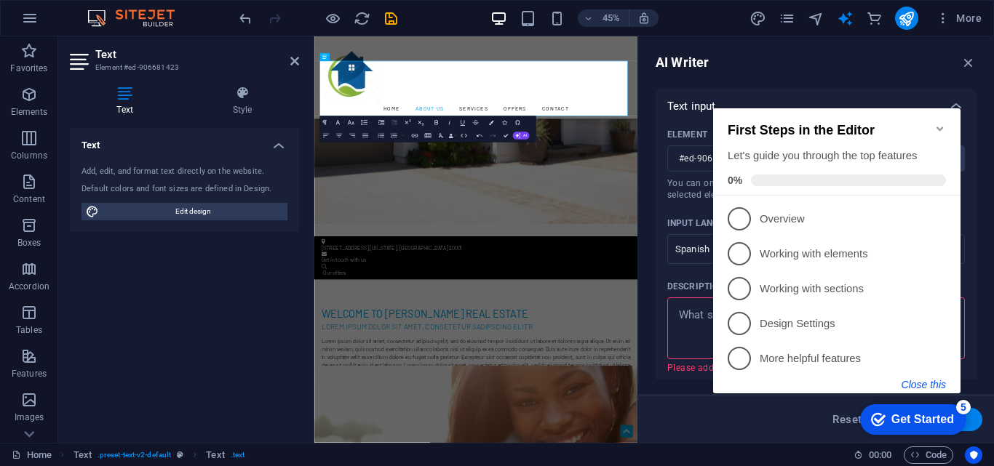
click at [943, 383] on button "Close this" at bounding box center [924, 385] width 44 height 12
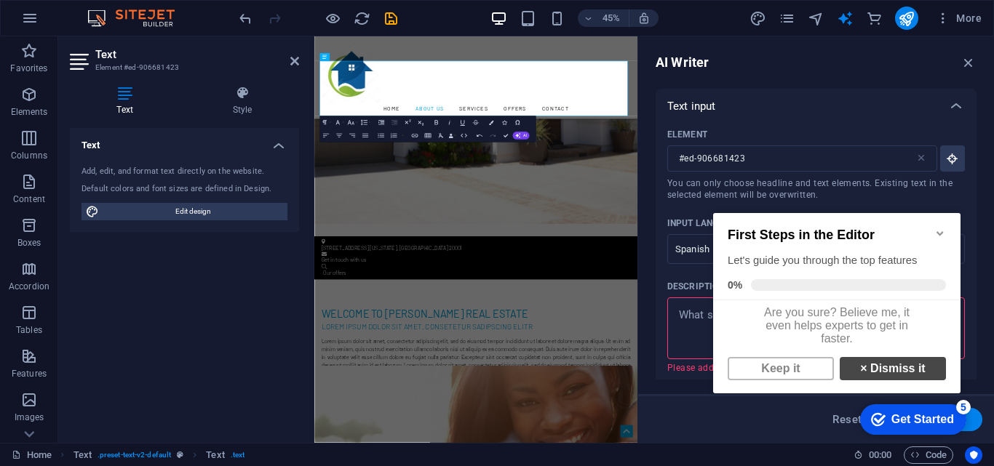
click at [928, 379] on link "× Dismiss it" at bounding box center [893, 368] width 106 height 23
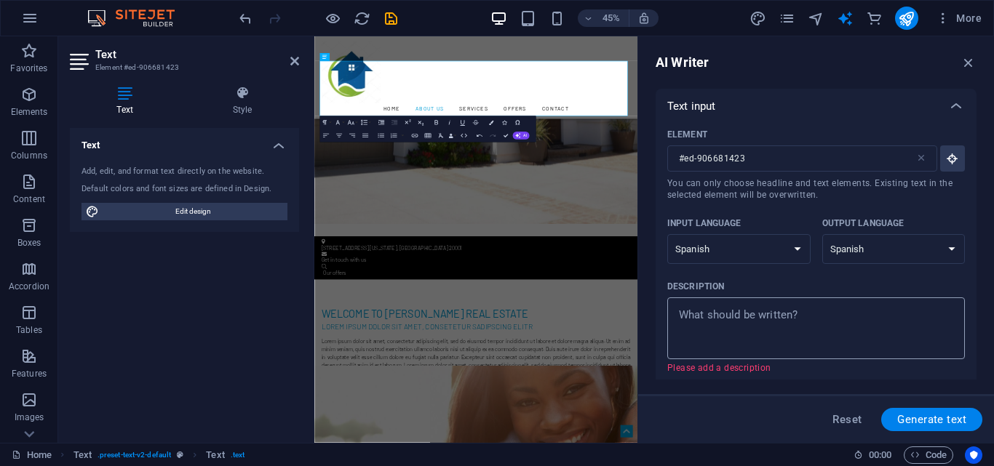
type textarea "x"
click at [873, 321] on textarea "Description x ​ Please add a description" at bounding box center [816, 328] width 283 height 47
type textarea "G"
type textarea "x"
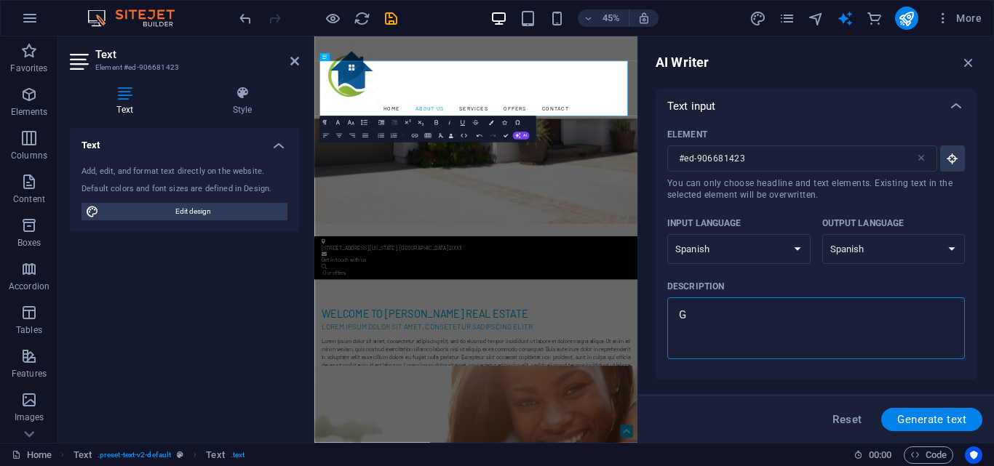
type textarea "GE"
type textarea "x"
type textarea "GEN"
type textarea "x"
type textarea "GENE"
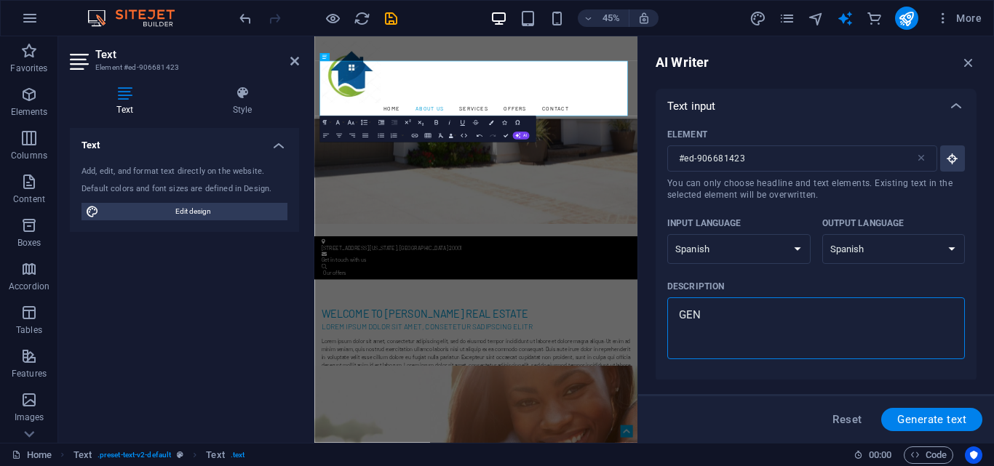
type textarea "x"
type textarea "GENER"
type textarea "x"
type textarea "GENERA"
type textarea "x"
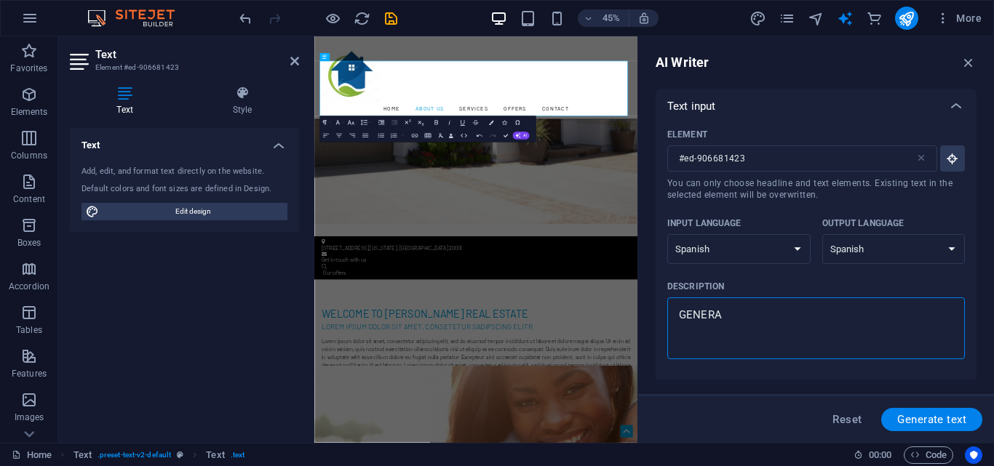
type textarea "GENERA"
type textarea "x"
type textarea "GENERA U"
type textarea "x"
type textarea "GENERA UN"
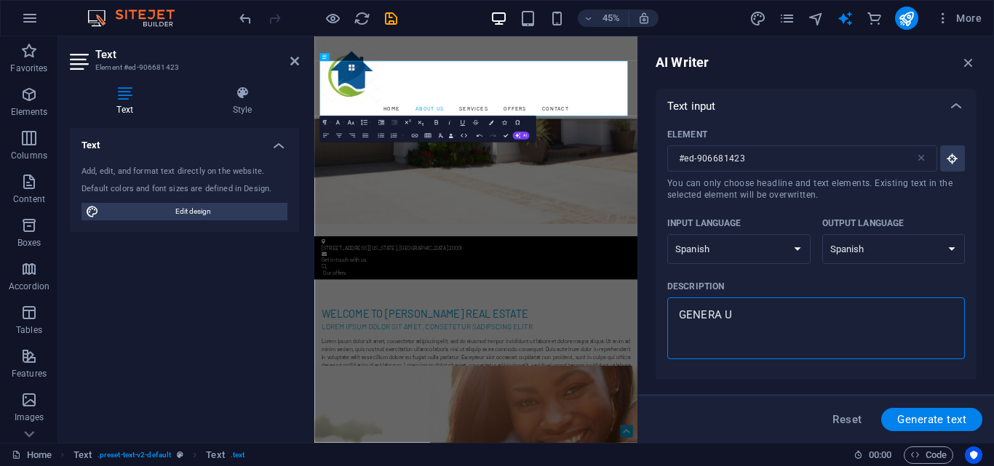
type textarea "x"
type textarea "GENERA UN"
type textarea "x"
type textarea "GENERA UN T"
type textarea "x"
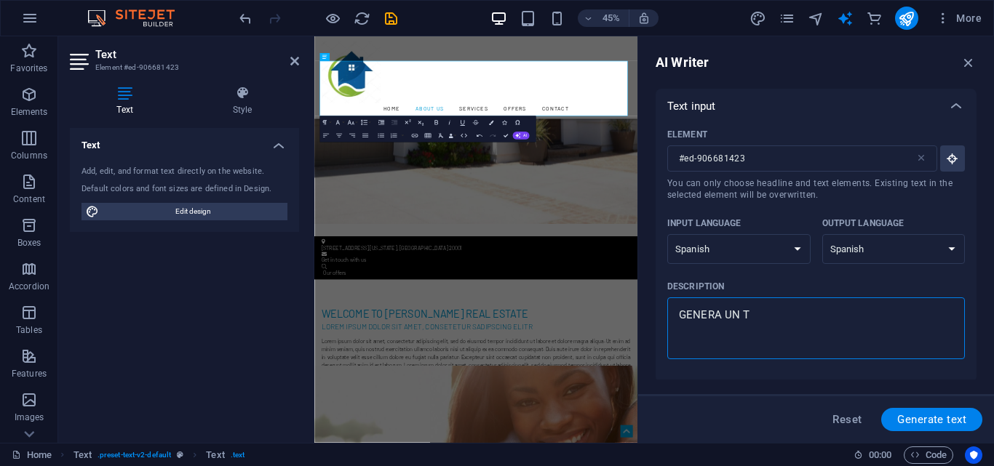
type textarea "GENERA UN TE"
type textarea "x"
type textarea "GENERA UN TEX"
type textarea "x"
type textarea "GENERA UN TEXT"
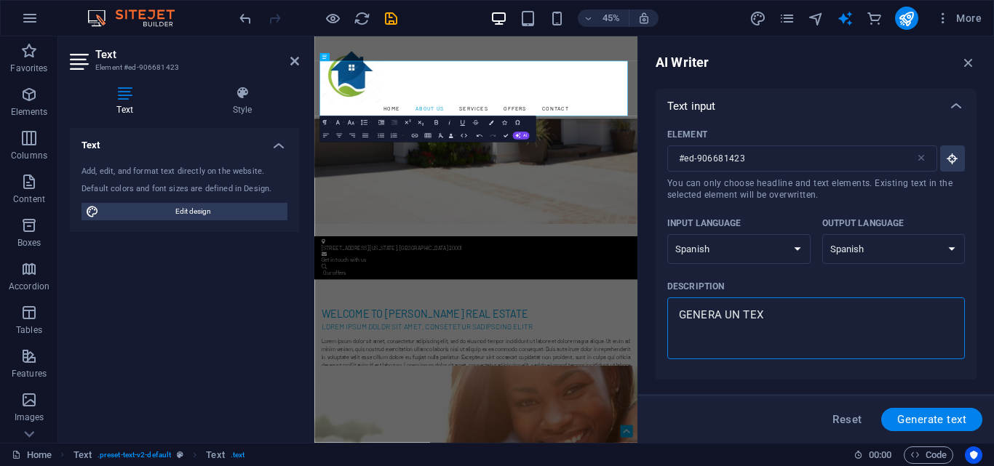
type textarea "x"
type textarea "GENERA UN TEXTO"
type textarea "x"
type textarea "GENERA UN TEXTO"
type textarea "x"
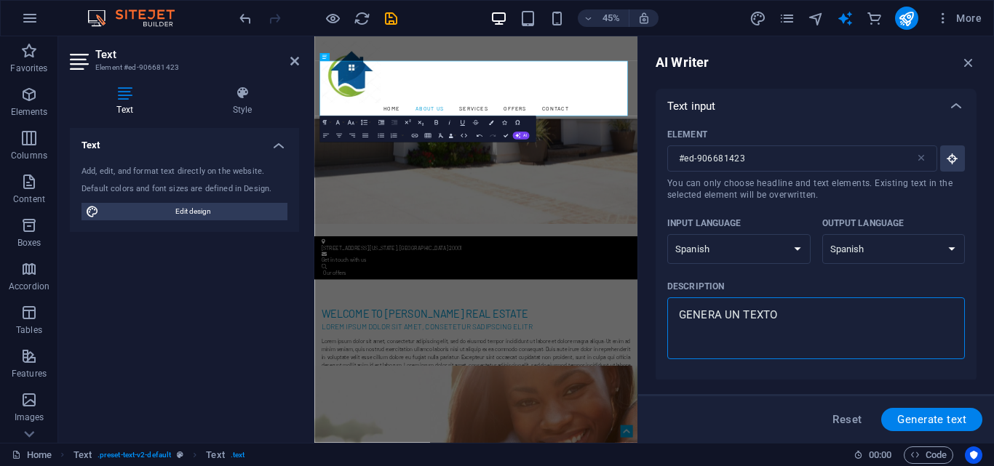
type textarea "GENERA UN TEXTO Q"
type textarea "x"
type textarea "GENERA UN TEXTO QU"
type textarea "x"
type textarea "GENERA UN TEXTO QUE"
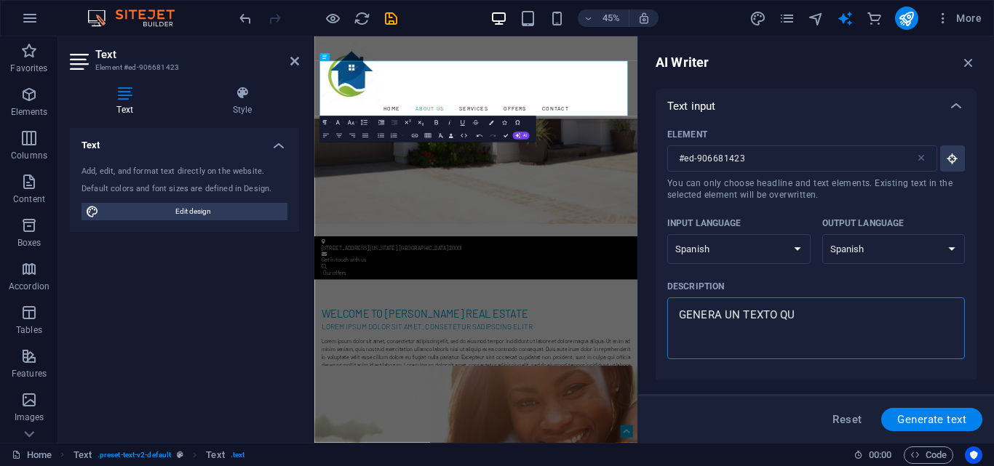
type textarea "x"
type textarea "GENERA UN TEXTO QUE"
type textarea "x"
type textarea "GENERA UN TEXTO QUE H"
type textarea "x"
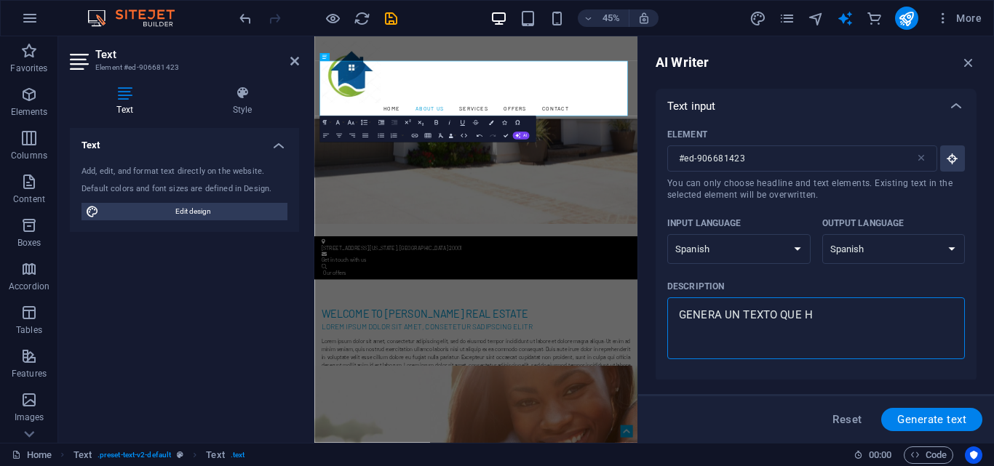
type textarea "GENERA UN TEXTO QUE HA"
type textarea "x"
type textarea "GENERA UN TEXTO QUE HAB"
type textarea "x"
type textarea "GENERA UN TEXTO QUE HABL"
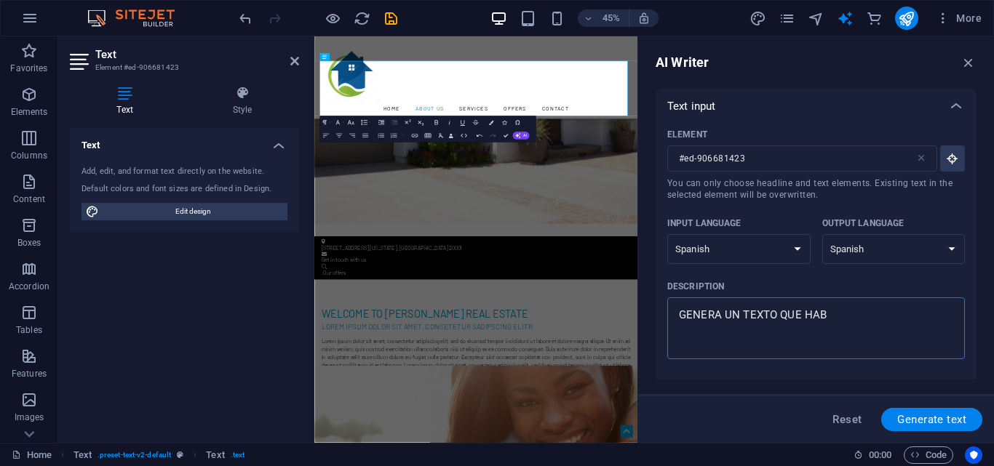
type textarea "x"
type textarea "GENERA UN TEXTO QUE HABLE"
type textarea "x"
type textarea "GENERA UN TEXTO QUE HABLE"
type textarea "x"
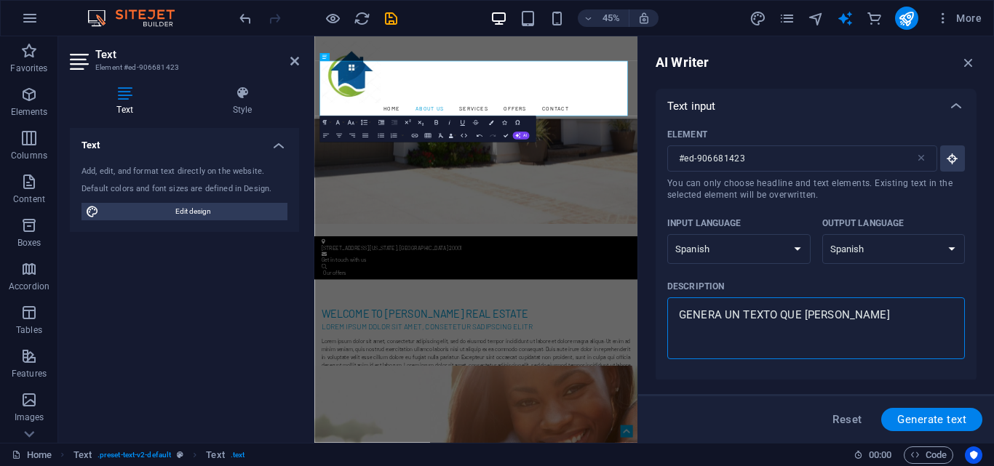
type textarea "GENERA UN TEXTO QUE HABLE D"
type textarea "x"
type textarea "GENERA UN TEXTO QUE HABLE DE"
type textarea "x"
type textarea "GENERA UN TEXTO QUE HABLE DE"
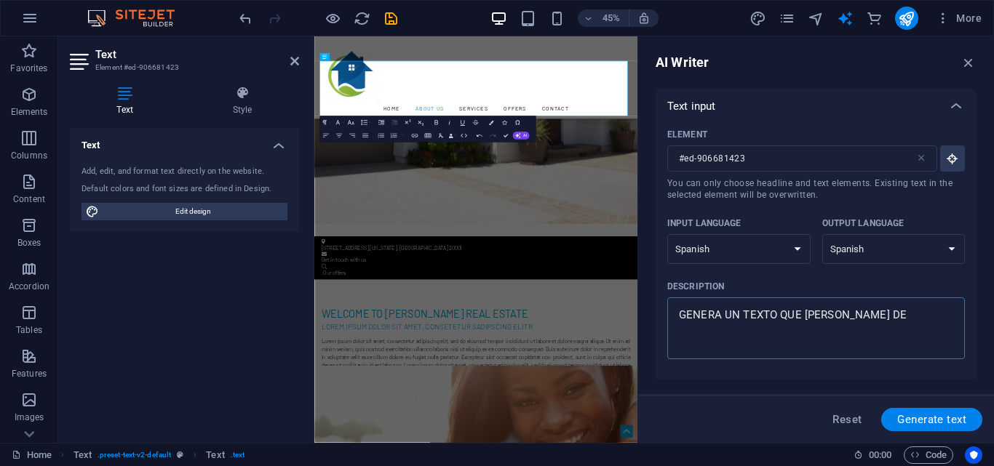
type textarea "x"
type textarea "GENERA UN TEXTO QUE HABLE DE U"
type textarea "x"
type textarea "GENERA UN TEXTO QUE HABLE DE"
type textarea "x"
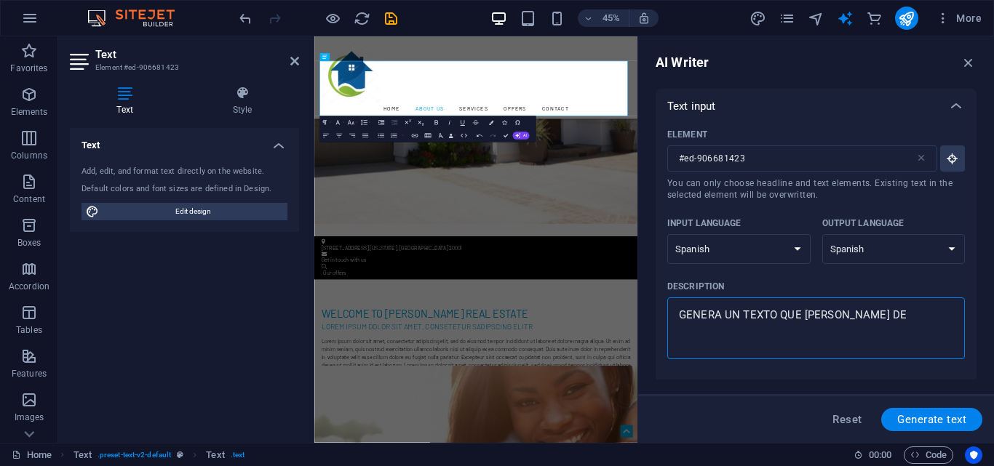
type textarea "GENERA UN TEXTO QUE HABLE DE N"
type textarea "x"
type textarea "GENERA UN TEXTO QUE HABLE DE NO"
type textarea "x"
type textarea "GENERA UN TEXTO QUE HABLE DE NOS"
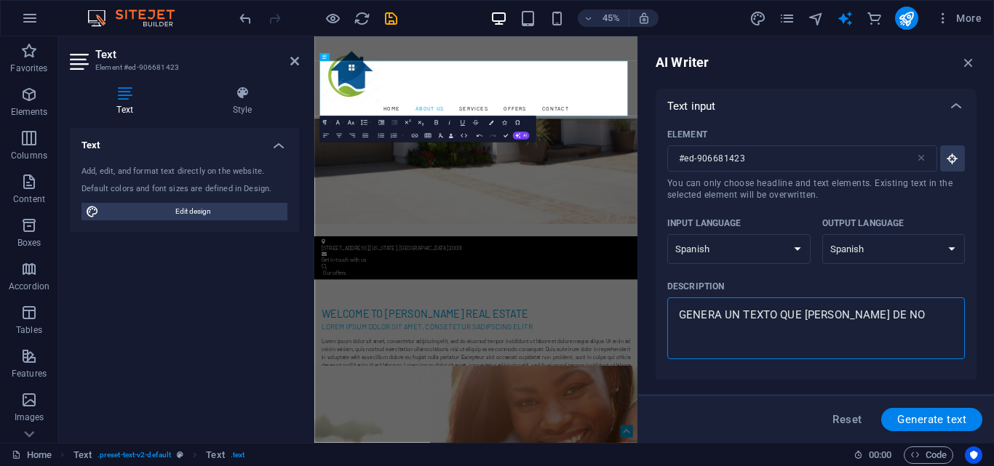
type textarea "x"
type textarea "GENERA UN TEXTO QUE HABLE DE NOSO"
type textarea "x"
type textarea "GENERA UN TEXTO QUE HABLE DE NOSOT"
type textarea "x"
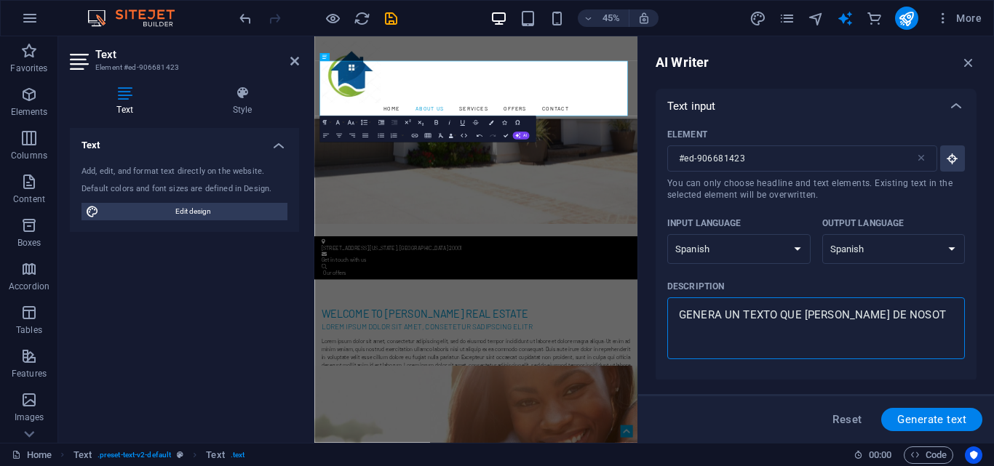
type textarea "GENERA UN TEXTO QUE HABLE DE NOSOTR"
type textarea "x"
type textarea "GENERA UN TEXTO QUE HABLE DE NOSOTRO"
type textarea "x"
type textarea "GENERA UN TEXTO QUE HABLE DE NOSOTROS"
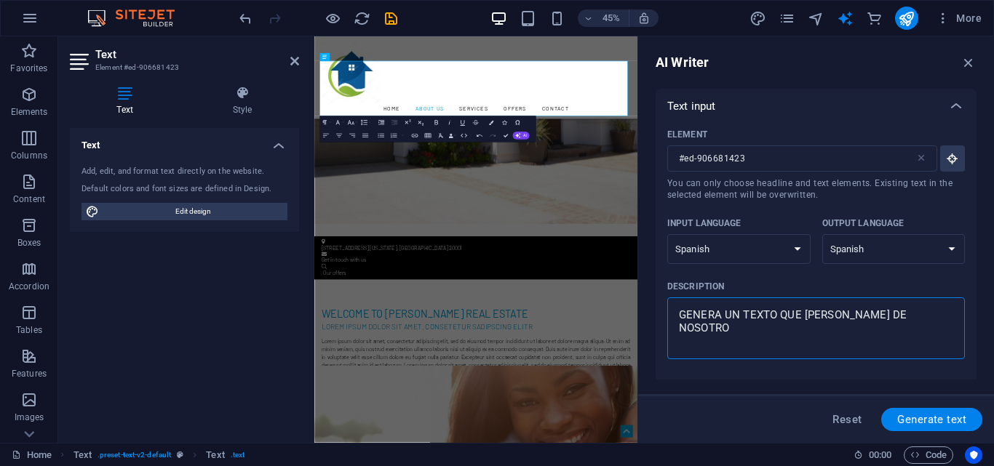
type textarea "x"
type textarea "GENERA UN TEXTO QUE HABLE DE NOSOTROS"
type textarea "x"
type textarea "GENERA UN TEXTO QUE HABLE DE NOSOTROS A"
type textarea "x"
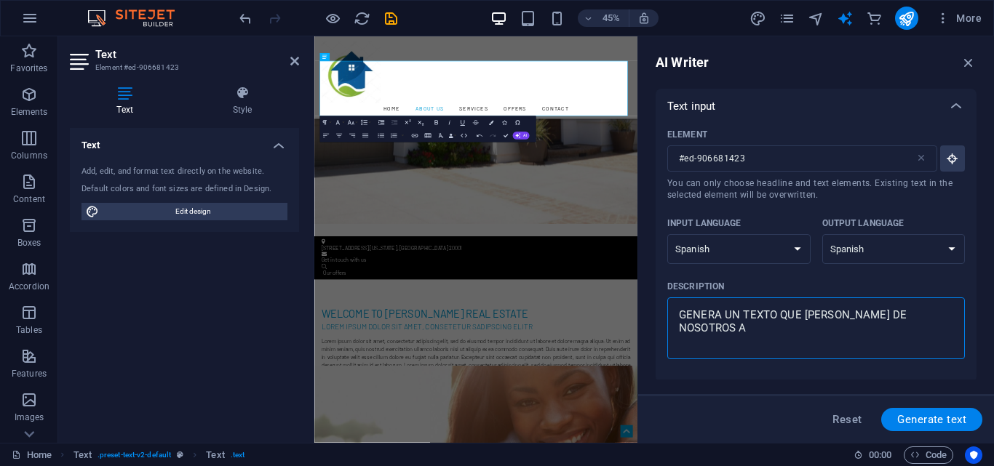
type textarea "GENERA UN TEXTO QUE HABLE DE NOSOTROS AG"
type textarea "x"
type textarea "GENERA UN TEXTO QUE HABLE DE NOSOTROS AGE"
type textarea "x"
type textarea "GENERA UN TEXTO QUE HABLE DE NOSOTROS AGEN"
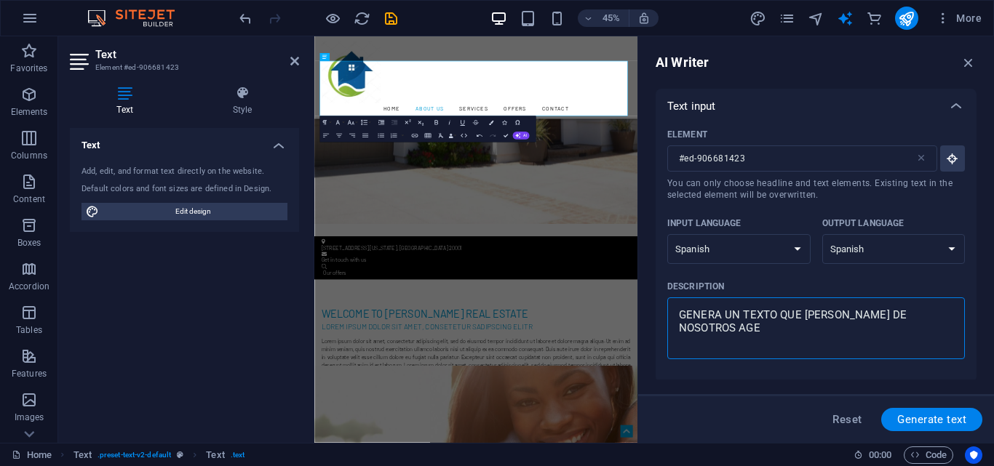
type textarea "x"
type textarea "GENERA UN TEXTO QUE HABLE DE NOSOTROS AGENC"
type textarea "x"
type textarea "GENERA UN TEXTO QUE HABLE DE NOSOTROS AGENCI"
type textarea "x"
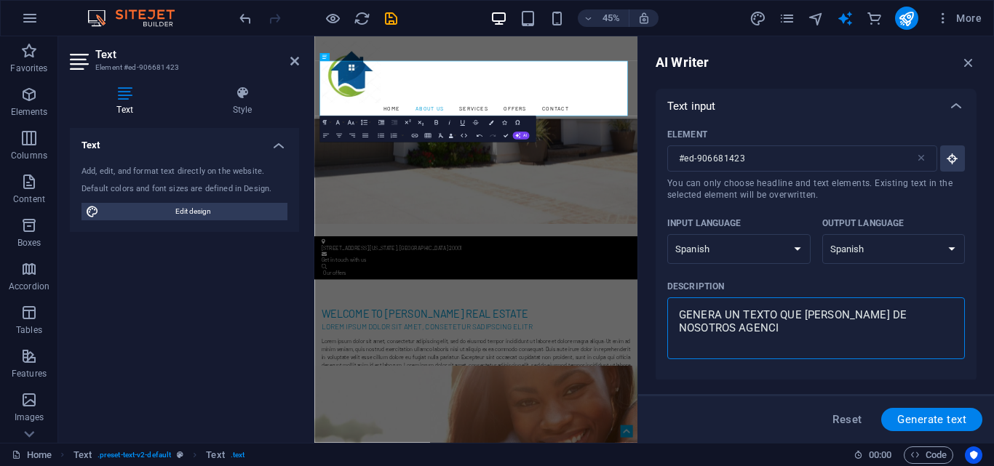
type textarea "GENERA UN TEXTO QUE HABLE DE NOSOTROS AGENCIA"
type textarea "x"
type textarea "GENERA UN TEXTO QUE HABLE DE NOSOTROS AGENCIA"
type textarea "x"
type textarea "GENERA UN TEXTO QUE HABLE DE NOSOTROS AGENCIA DE"
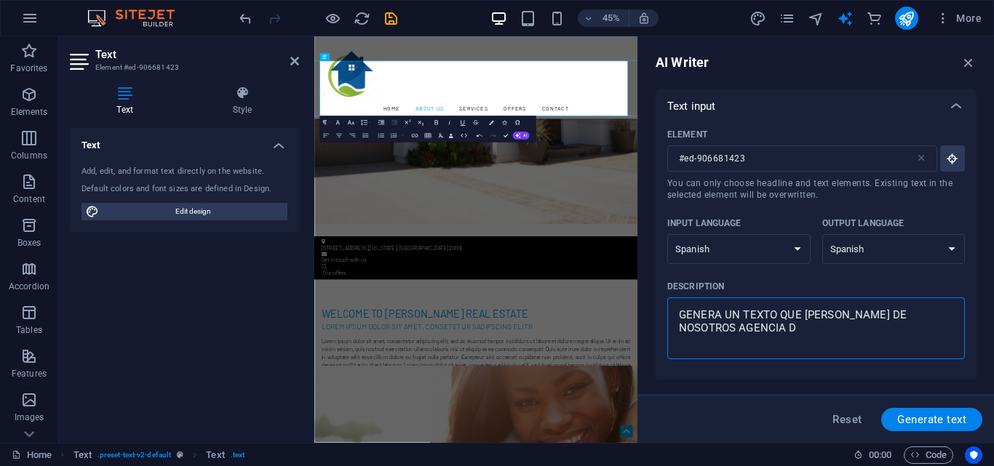
type textarea "x"
type textarea "GENERA UN TEXTO QUE HABLE DE NOSOTROS AGENCIA D"
type textarea "x"
type textarea "GENERA UN TEXTO QUE HABLE DE NOSOTROS AGENCIA"
type textarea "x"
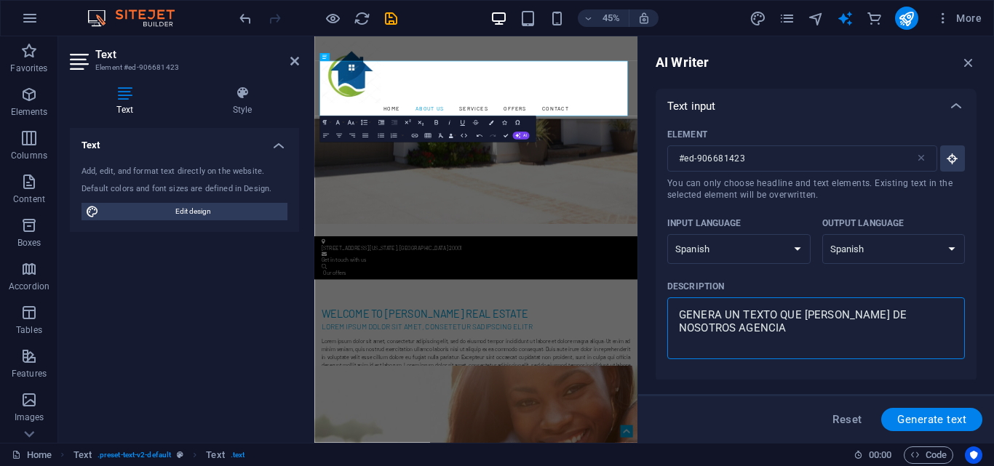
type textarea "GENERA UN TEXTO QUE HABLE DE NOSOTROS AGENCIA I"
type textarea "x"
type textarea "GENERA UN TEXTO QUE HABLE DE NOSOTROS AGENCIA IN"
type textarea "x"
type textarea "GENERA UN TEXTO QUE HABLE DE NOSOTROS AGENCIA INM"
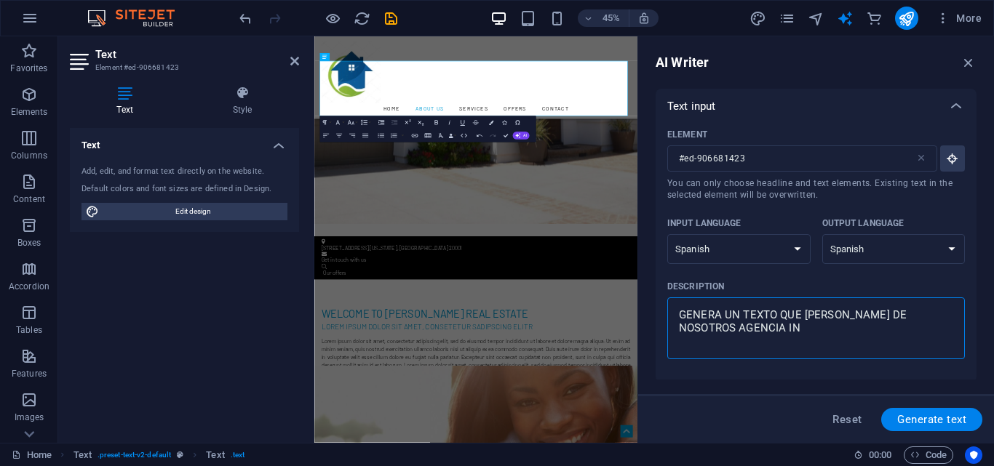
type textarea "x"
type textarea "GENERA UN TEXTO QUE HABLE DE NOSOTROS AGENCIA INMO"
type textarea "x"
type textarea "GENERA UN TEXTO QUE HABLE DE NOSOTROS AGENCIA INMOB"
type textarea "x"
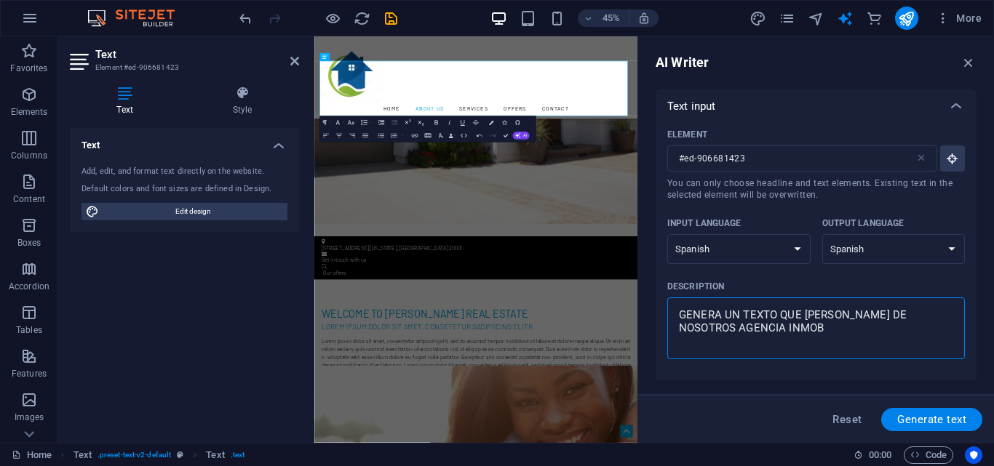
type textarea "GENERA UN TEXTO QUE HABLE DE NOSOTROS AGENCIA INMOBI"
type textarea "x"
type textarea "GENERA UN TEXTO QUE HABLE DE NOSOTROS AGENCIA INMOBIL"
type textarea "x"
type textarea "GENERA UN TEXTO QUE HABLE DE NOSOTROS AGENCIA INMOBILI"
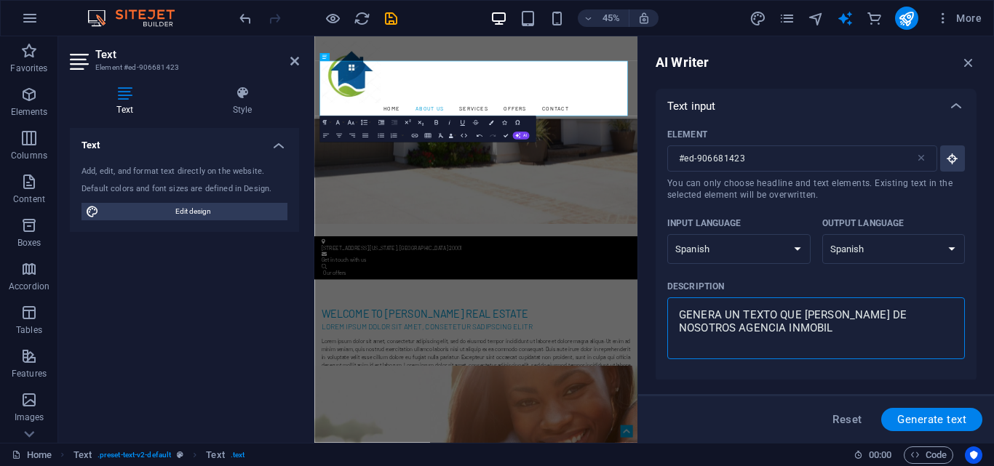
type textarea "x"
type textarea "GENERA UN TEXTO QUE HABLE DE NOSOTROS AGENCIA INMOBILIA"
type textarea "x"
type textarea "GENERA UN TEXTO QUE HABLE DE NOSOTROS AGENCIA INMOBILIAR"
type textarea "x"
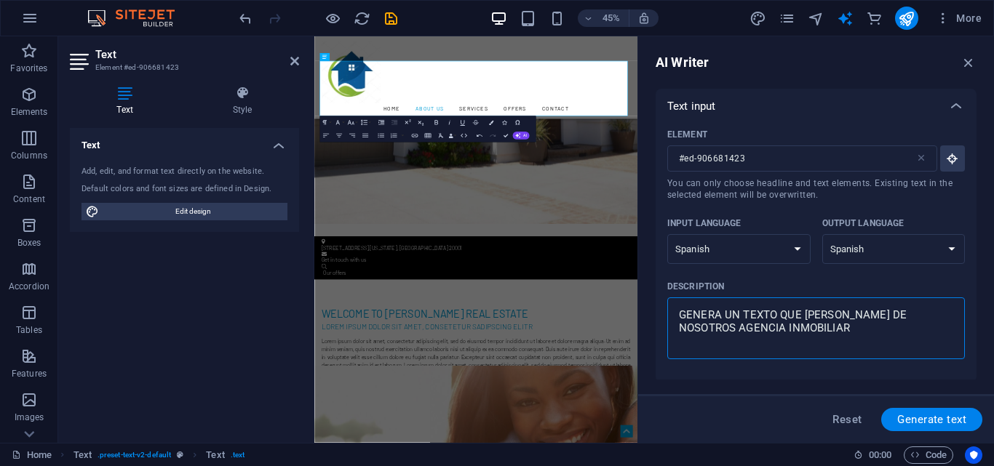
type textarea "GENERA UN TEXTO QUE HABLE DE NOSOTROS AGENCIA INMOBILIARI"
type textarea "x"
type textarea "GENERA UN TEXTO QUE HABLE DE NOSOTROS AGENCIA INMOBILIARIA"
type textarea "x"
type textarea "GENERA UN TEXTO QUE HABLE DE NOSOTROS AGENCIA INMOBILIARIA"
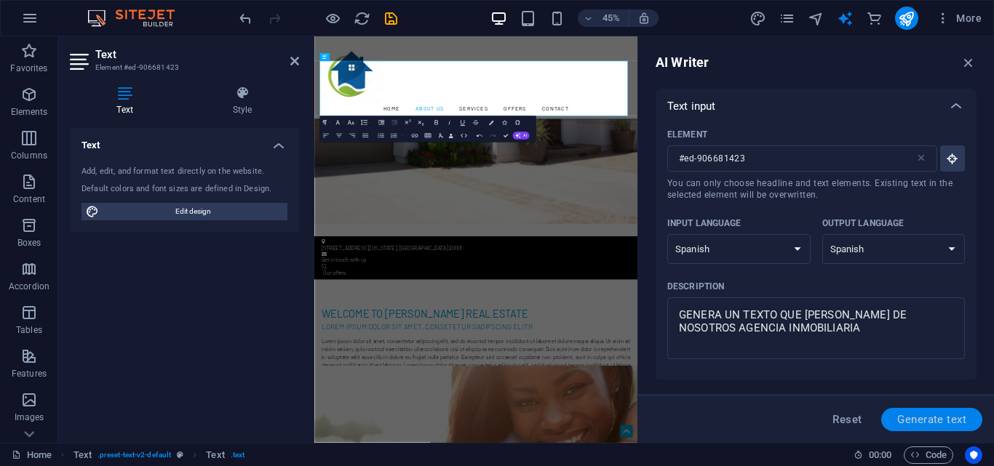
click at [958, 411] on button "Generate text" at bounding box center [931, 419] width 101 height 23
type textarea "x"
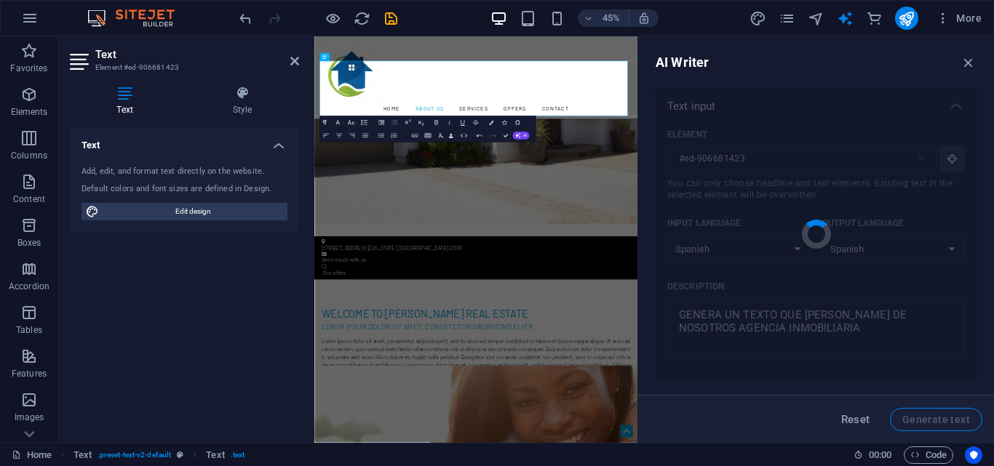
type textarea "x"
type textarea "En nuestra agencia inmobiliaria, nos dedicamos a transformar sueños en realidad…"
type textarea "x"
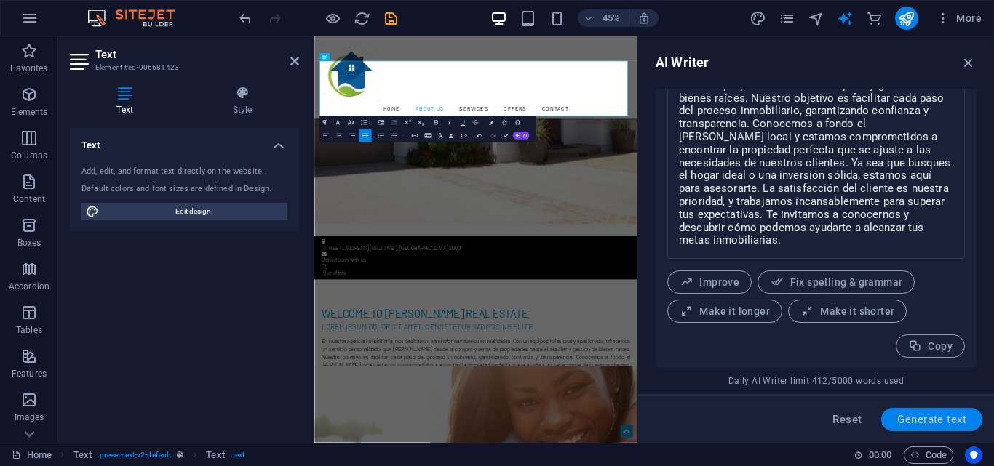
scroll to position [658, 0]
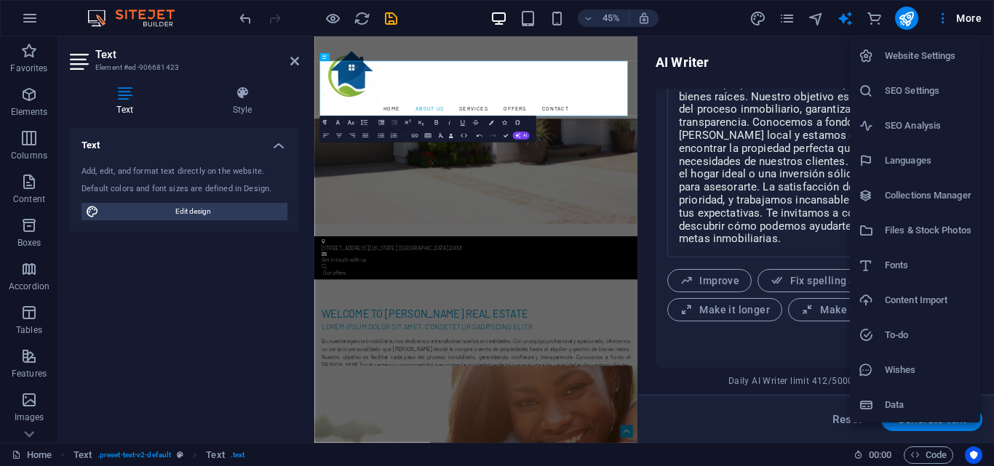
click at [878, 159] on div at bounding box center [872, 161] width 26 height 15
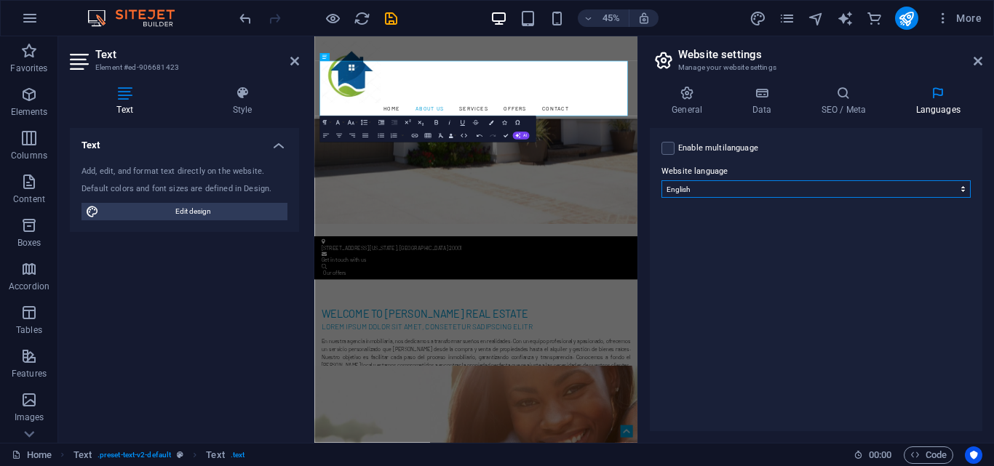
click at [965, 190] on select "Abkhazian Afar Afrikaans Akan Albanian Amharic Arabic Aragonese Armenian Assame…" at bounding box center [815, 188] width 309 height 17
select select "148"
click at [661, 180] on select "Abkhazian Afar Afrikaans Akan Albanian Amharic Arabic Aragonese Armenian Assame…" at bounding box center [815, 188] width 309 height 17
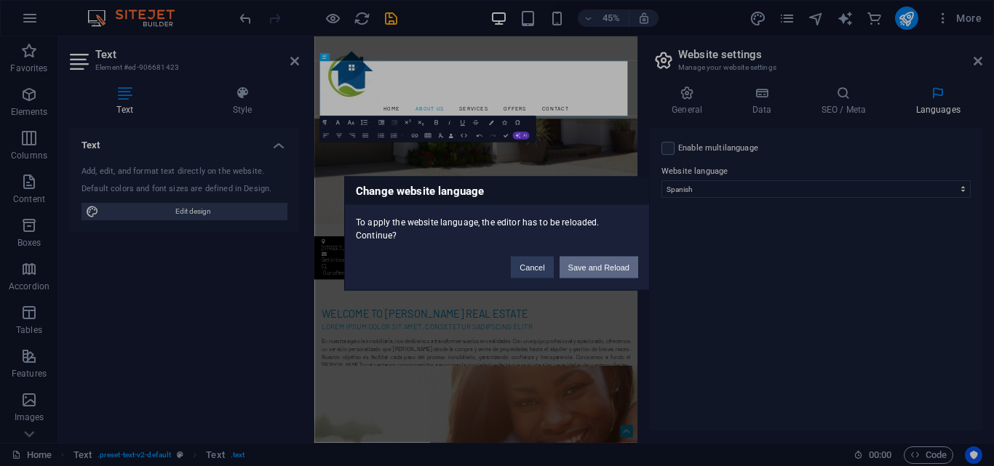
click at [627, 267] on button "Save and Reload" at bounding box center [599, 267] width 79 height 22
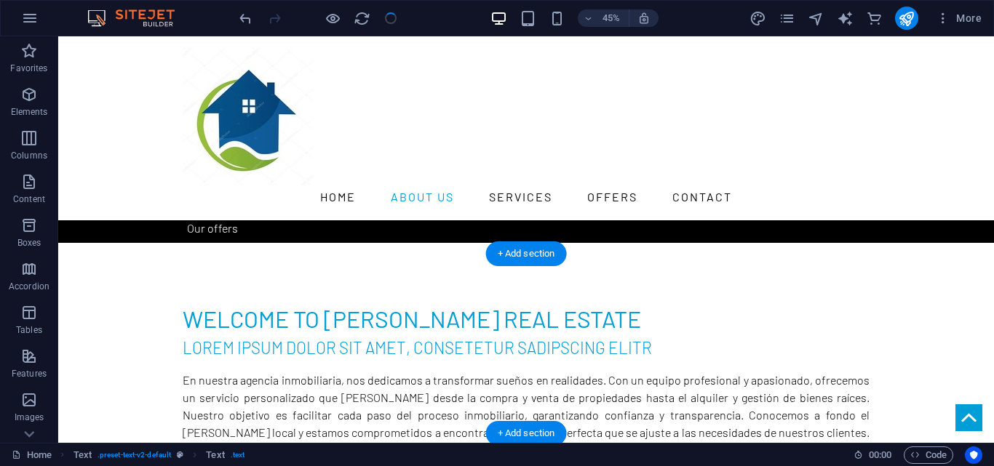
scroll to position [472, 0]
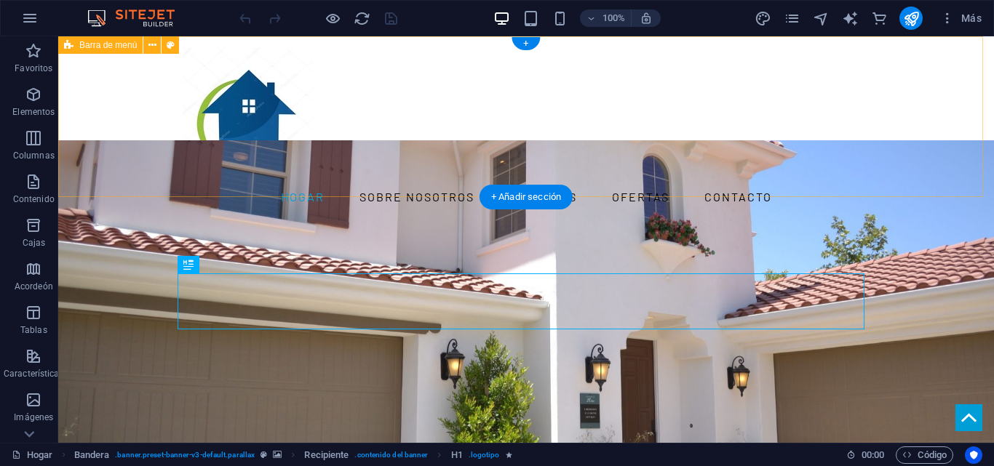
click at [905, 130] on div "Hogar Sobre nosotros Servicios Ofertas Contacto" at bounding box center [526, 128] width 936 height 184
